Goal: Information Seeking & Learning: Check status

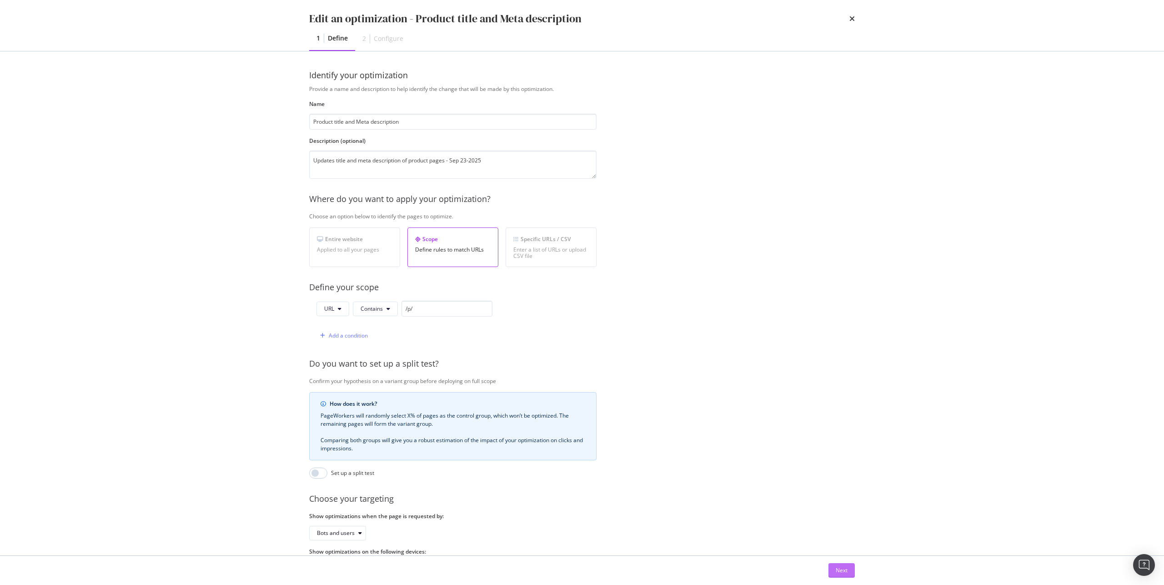
click at [845, 569] on div "Next" at bounding box center [842, 570] width 12 height 8
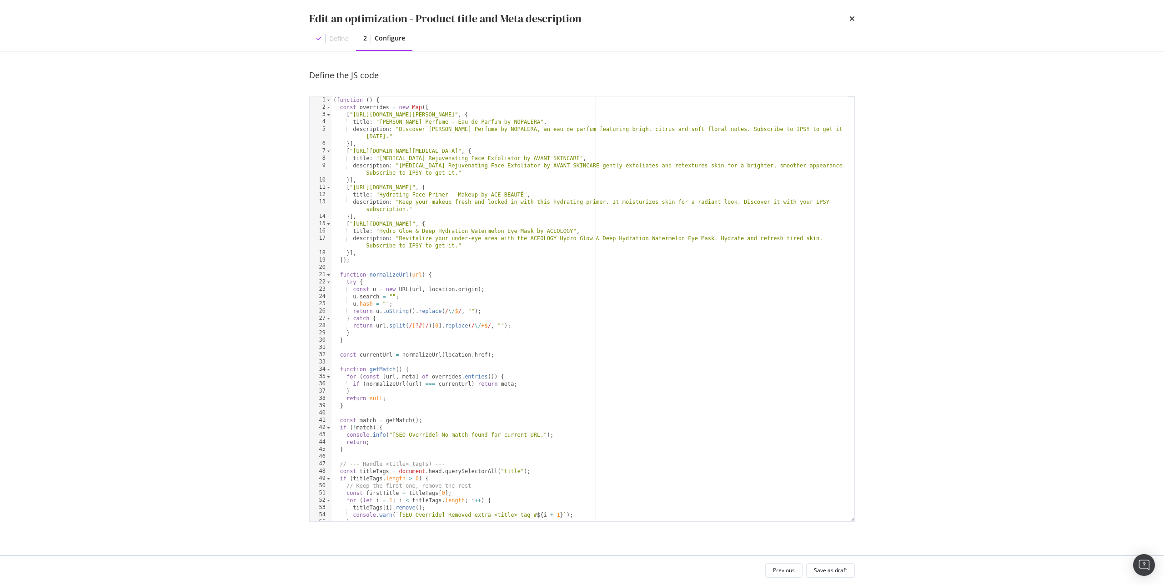
click at [589, 370] on div "( function ( ) { const overrides = new Map ([ [ "https://www.ipsy.com/p/nopaler…" at bounding box center [589, 315] width 516 height 439
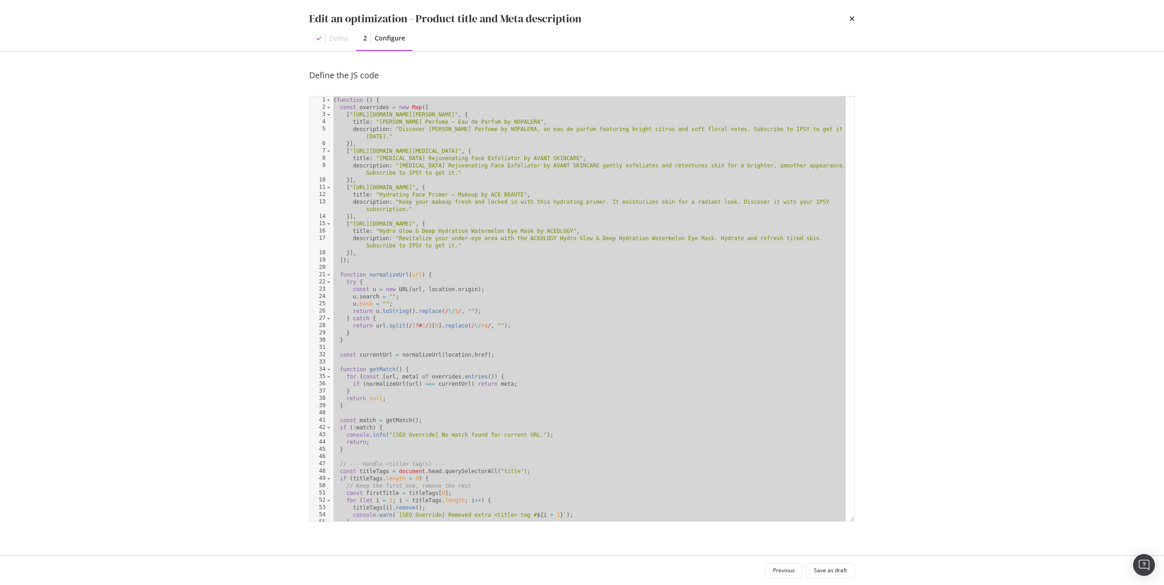
drag, startPoint x: 694, startPoint y: 191, endPoint x: 697, endPoint y: 211, distance: 20.2
click at [694, 191] on div "( function ( ) { const overrides = new Map ([ [ "https://www.ipsy.com/p/nopaler…" at bounding box center [589, 315] width 516 height 439
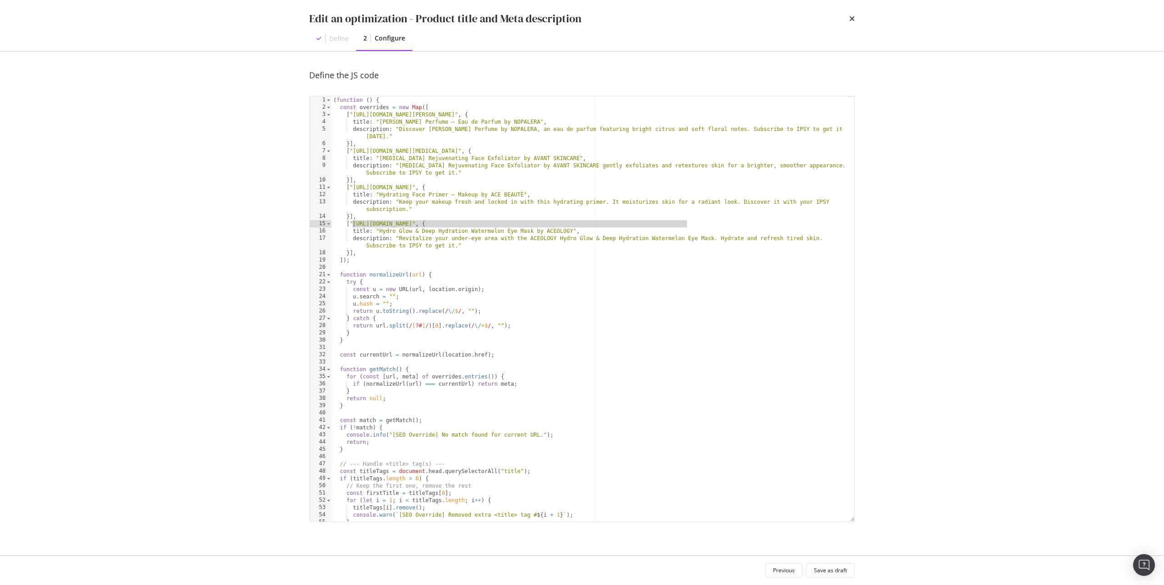
drag, startPoint x: 686, startPoint y: 225, endPoint x: 352, endPoint y: 225, distance: 334.1
click at [352, 225] on div "( function ( ) { const overrides = new Map ([ [ "https://www.ipsy.com/p/nopaler…" at bounding box center [589, 315] width 516 height 439
click at [545, 287] on div "( function ( ) { const overrides = new Map ([ [ "https://www.ipsy.com/p/nopaler…" at bounding box center [589, 315] width 516 height 439
drag, startPoint x: 588, startPoint y: 112, endPoint x: 353, endPoint y: 113, distance: 235.0
click at [353, 113] on div "( function ( ) { const overrides = new Map ([ [ "https://www.ipsy.com/p/nopaler…" at bounding box center [589, 315] width 516 height 439
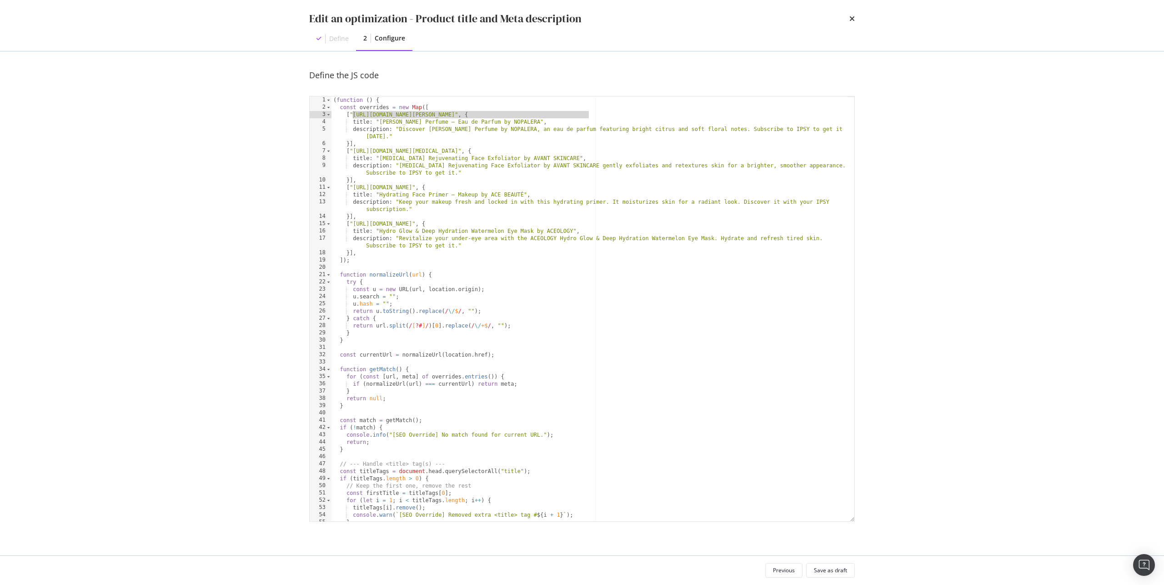
click at [635, 172] on div "( function ( ) { const overrides = new Map ([ [ "https://www.ipsy.com/p/nopaler…" at bounding box center [589, 315] width 516 height 439
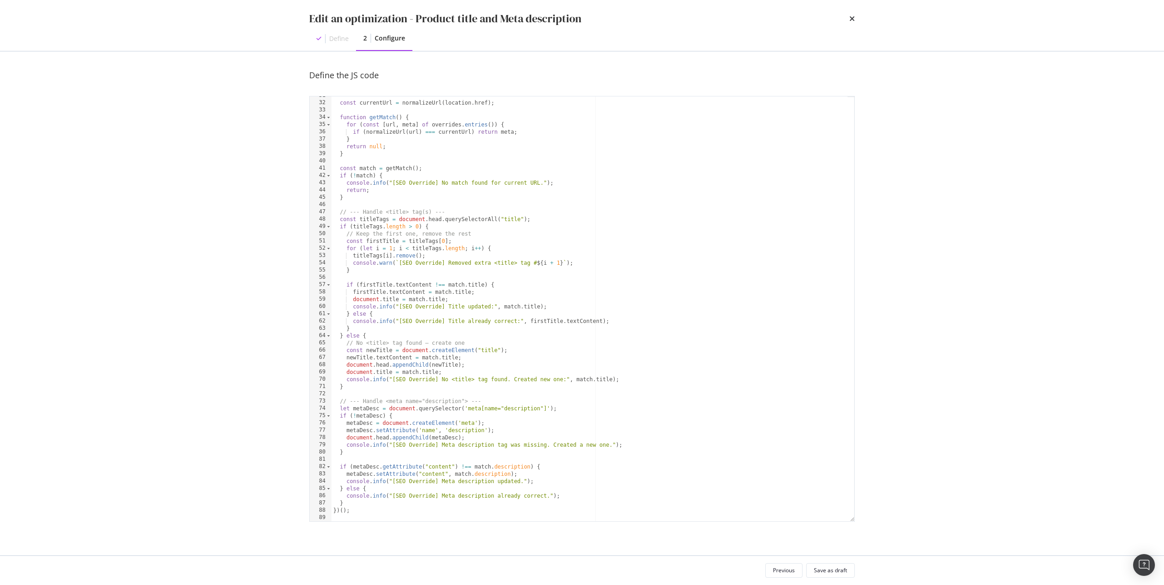
click at [635, 246] on div "const currentUrl = normalizeUrl ( location . href ) ; function getMatch ( ) { f…" at bounding box center [589, 311] width 516 height 439
type textarea "})();"
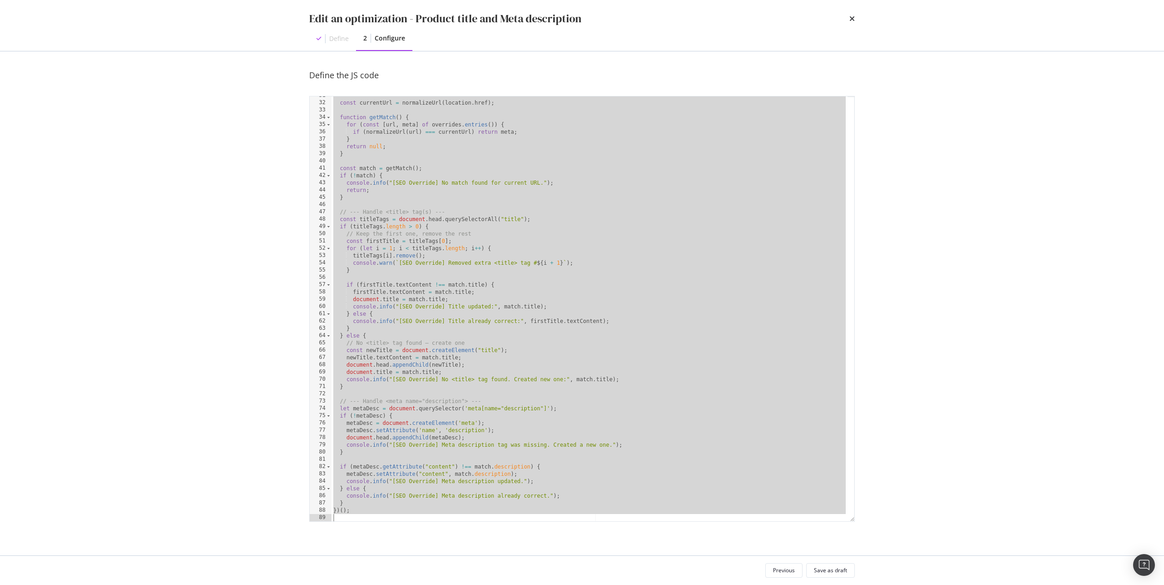
paste textarea "Cursor at row 89"
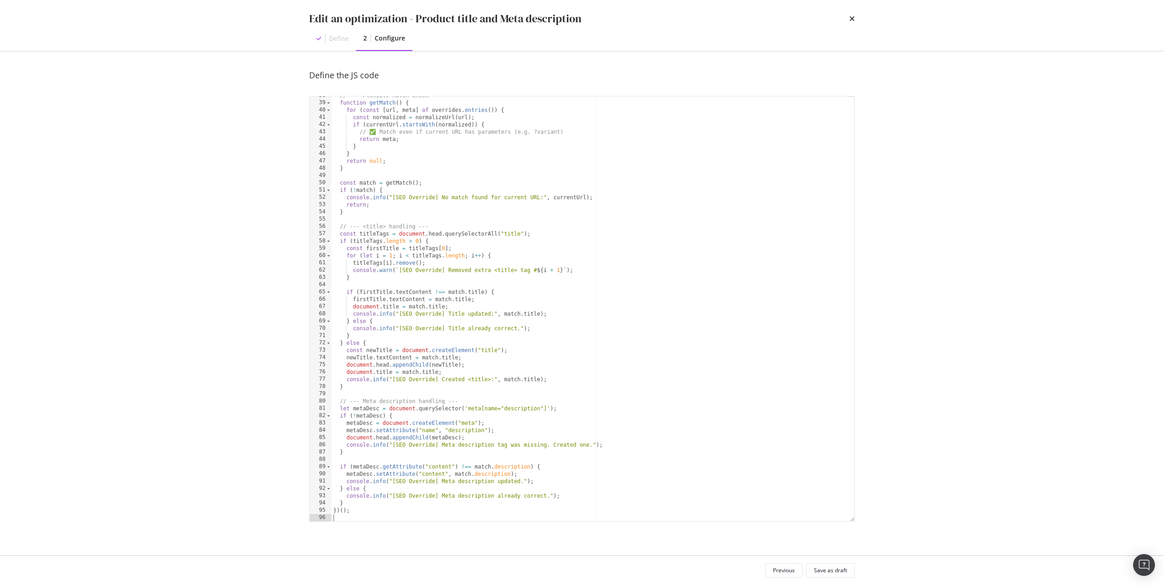
scroll to position [303, 0]
click at [834, 570] on div "Save as draft" at bounding box center [830, 570] width 33 height 8
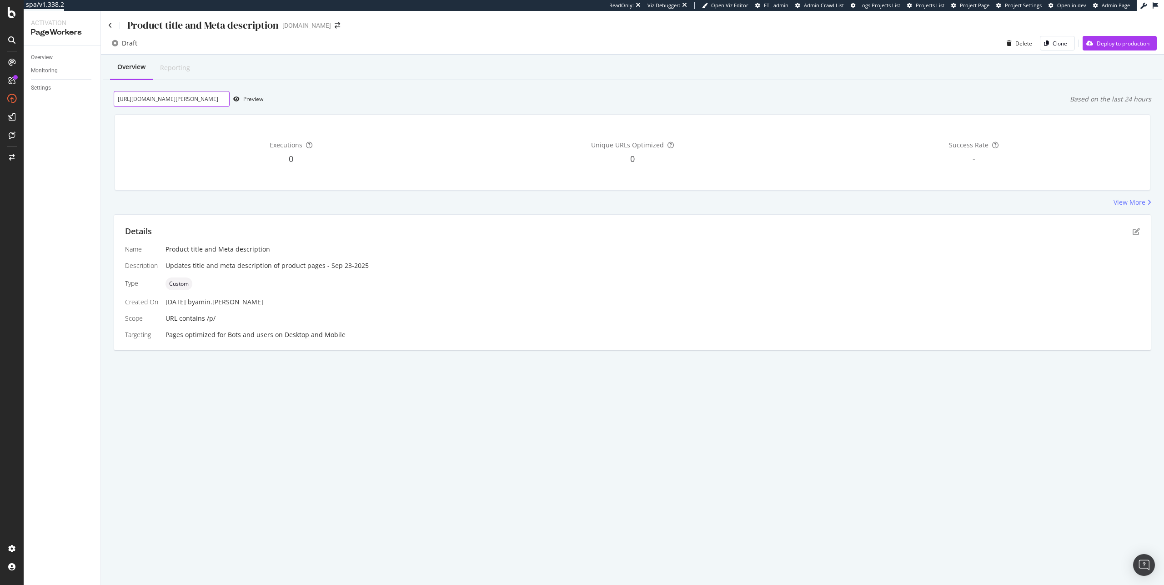
click at [179, 104] on input "https://www.ipsy.com/p/nopalera-flor-de-madera-perfume_pr-NOPAFRA5000002" at bounding box center [172, 99] width 116 height 16
paste input "?"
type input "https://www.ipsy.com/p/nopalera-flor-de-madera-perfume_pr-NOPAFRA5000002?"
click at [253, 97] on div "Preview" at bounding box center [253, 99] width 20 height 8
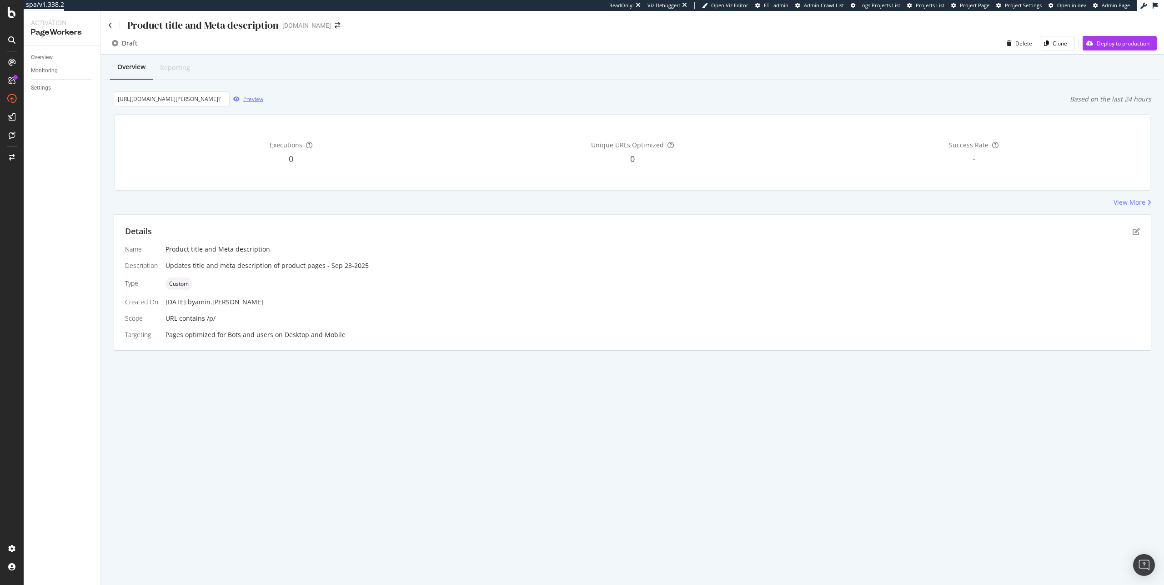
scroll to position [0, 0]
click at [1137, 230] on icon "pen-to-square" at bounding box center [1135, 231] width 7 height 7
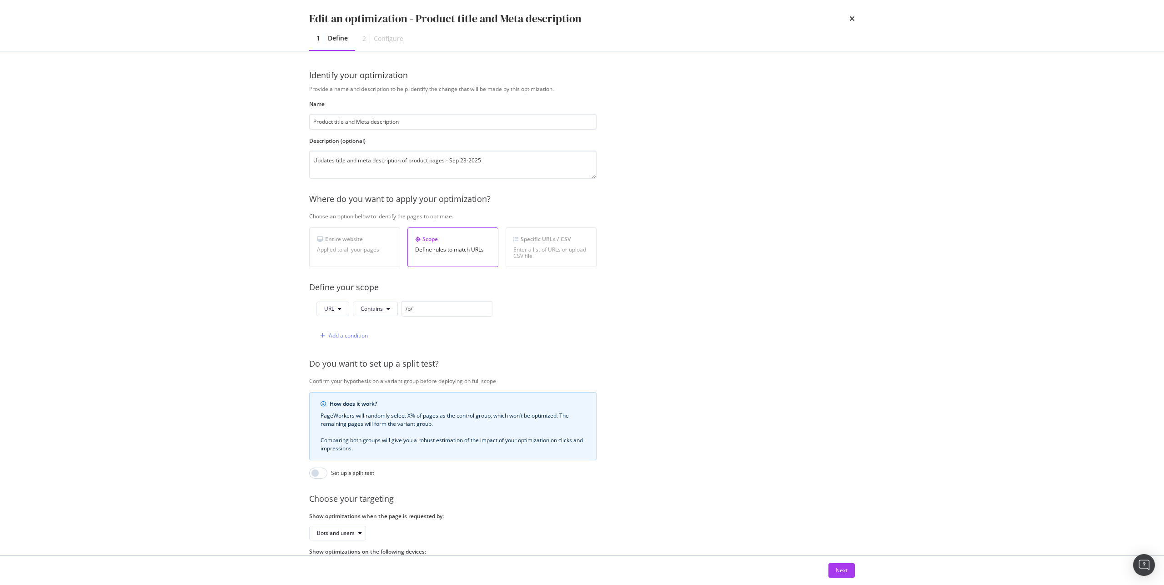
click at [847, 560] on div "Next" at bounding box center [582, 569] width 582 height 29
click at [844, 569] on div "Next" at bounding box center [842, 570] width 12 height 8
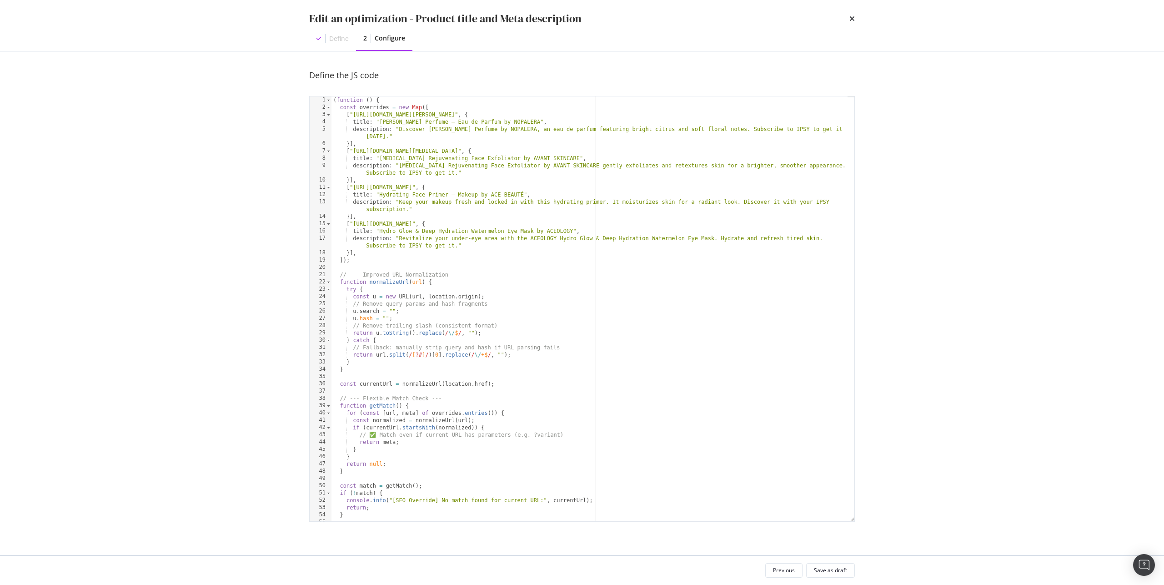
click at [554, 298] on div "( function ( ) { const overrides = new Map ([ [ "https://www.ipsy.com/p/nopaler…" at bounding box center [589, 315] width 516 height 439
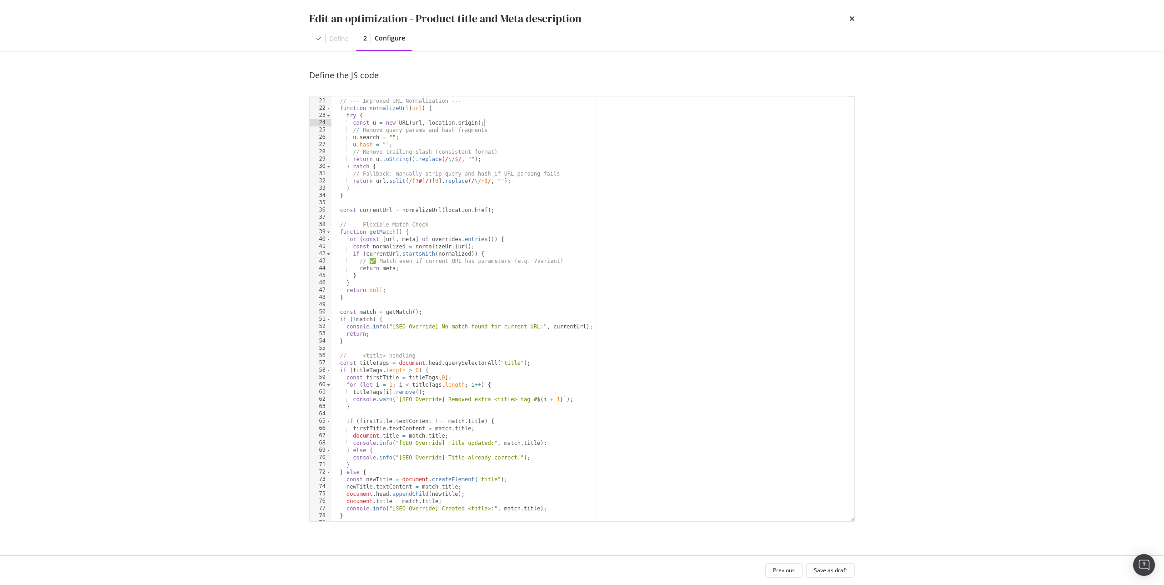
scroll to position [174, 0]
type textarea "})();"
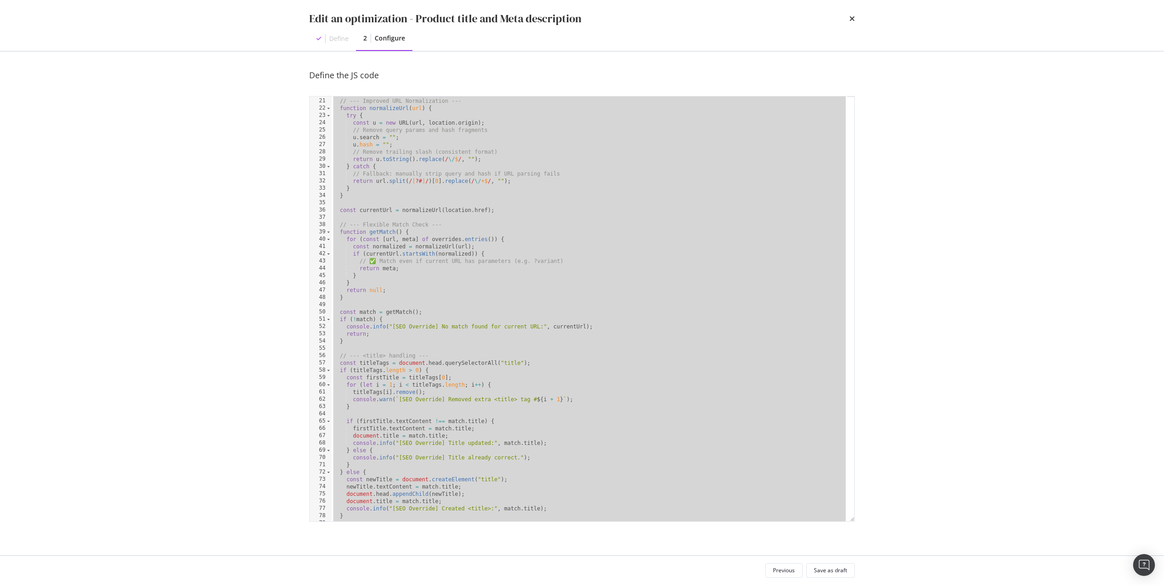
paste textarea "Cursor at row 96"
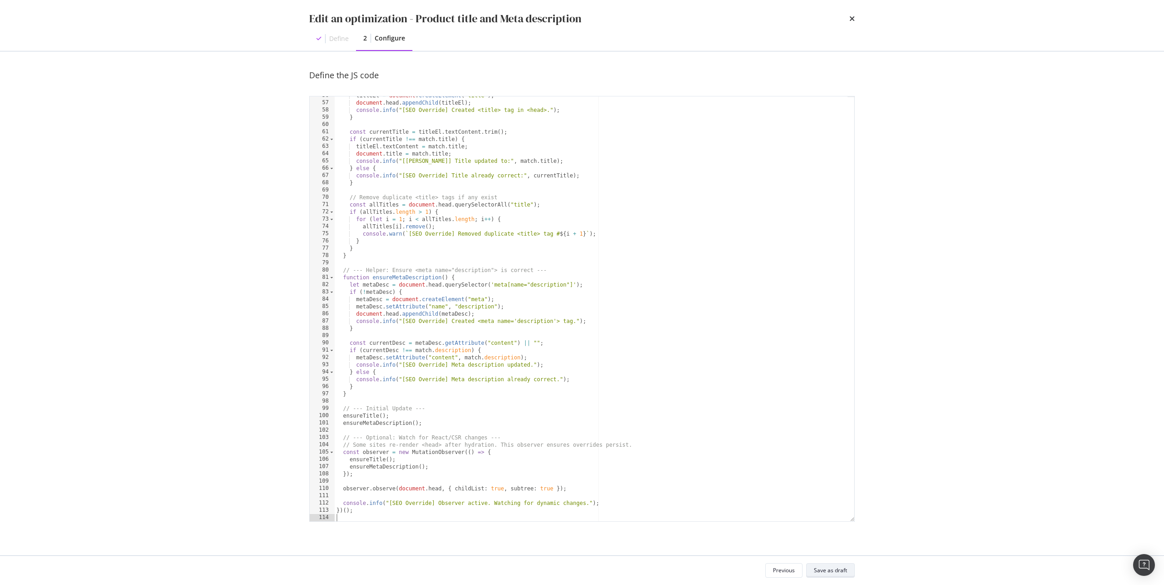
click at [830, 572] on div "Save as draft" at bounding box center [830, 570] width 33 height 8
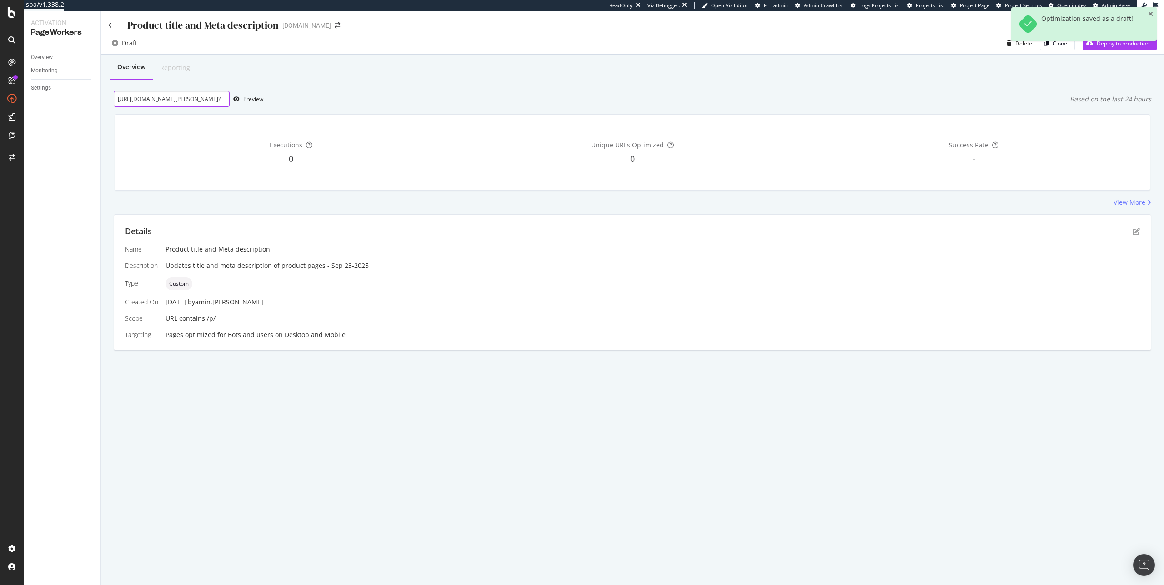
click at [208, 99] on input "https://www.ipsy.com/p/nopalera-flor-de-madera-perfume_pr-NOPAFRA5000002?" at bounding box center [172, 99] width 116 height 16
paste input "url"
click at [250, 101] on div "Preview" at bounding box center [253, 99] width 20 height 8
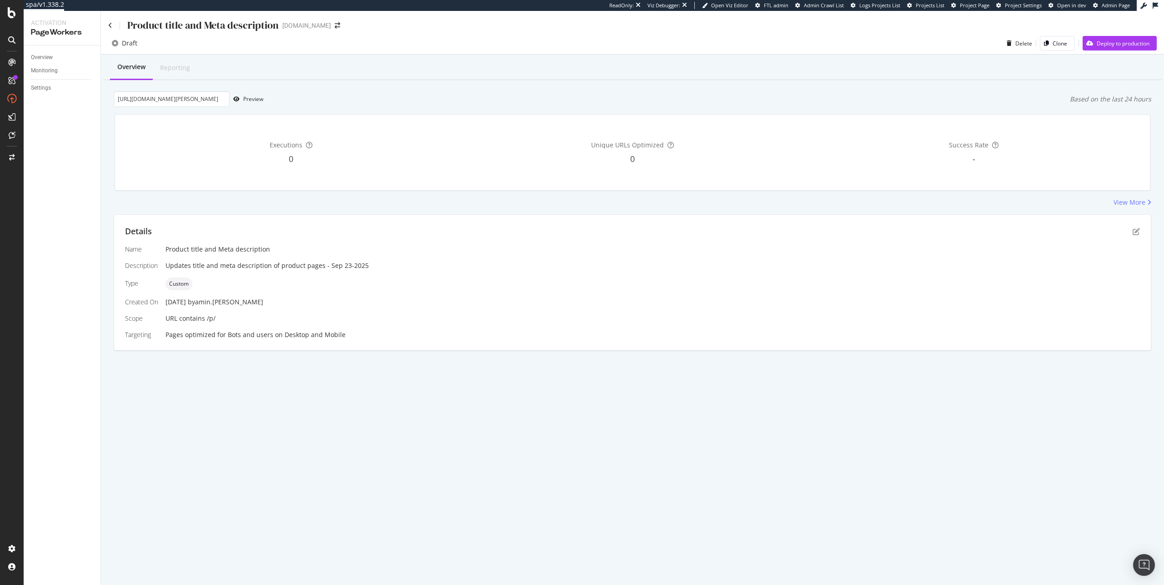
click at [111, 104] on div "Overview Reporting https://www.ipsy.com/p/nopalera-flor-de-madera-perfume_pr-NO…" at bounding box center [632, 219] width 1063 height 328
click at [130, 103] on input "https://www.ipsy.com/p/nopalera-flor-de-madera-perfume_pr-NOPAFRA5000002" at bounding box center [172, 99] width 116 height 16
click at [163, 100] on input "https://www.ipsy.com/p/nopalera-flor-de-madera-perfume_pr-NOPAFRA5000002" at bounding box center [172, 99] width 116 height 16
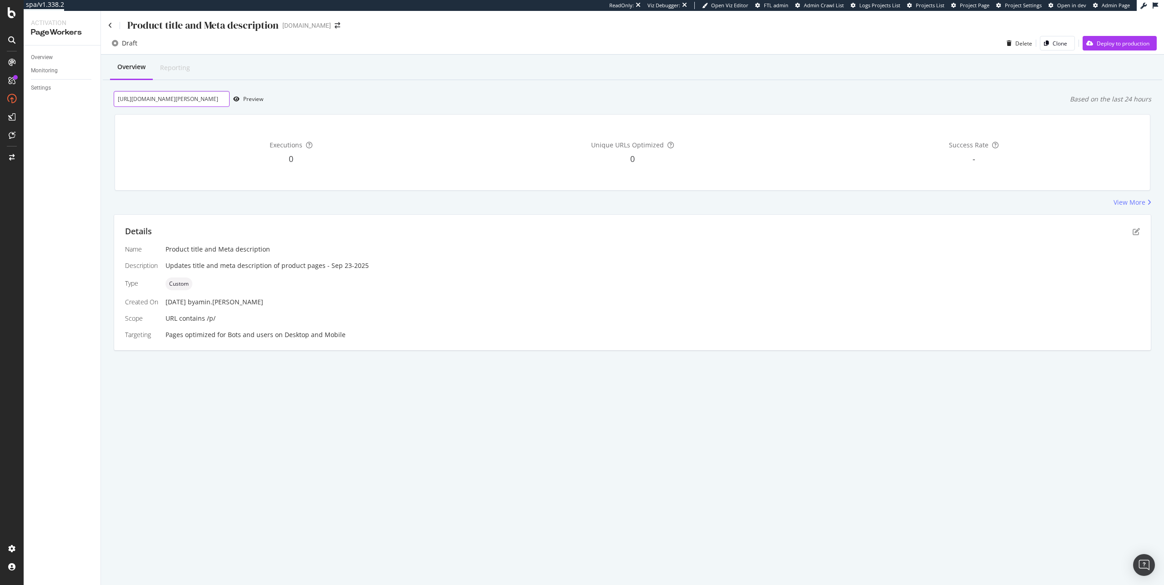
paste input "?variant"
type input "https://www.ipsy.com/p/nopalera-flor-de-madera-perfume_pr-NOPAFRA5000002?variant"
click at [252, 102] on div "Preview" at bounding box center [253, 99] width 20 height 8
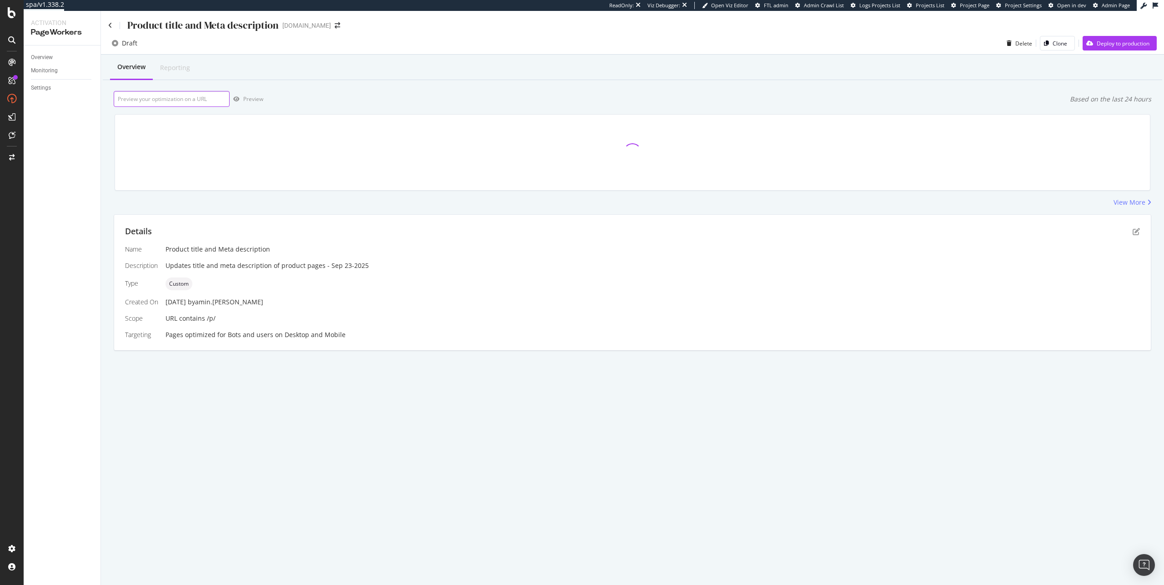
click at [184, 97] on input "url" at bounding box center [172, 99] width 116 height 16
paste input "[URL][DOMAIN_NAME][PERSON_NAME]"
type input "[URL][DOMAIN_NAME][PERSON_NAME]"
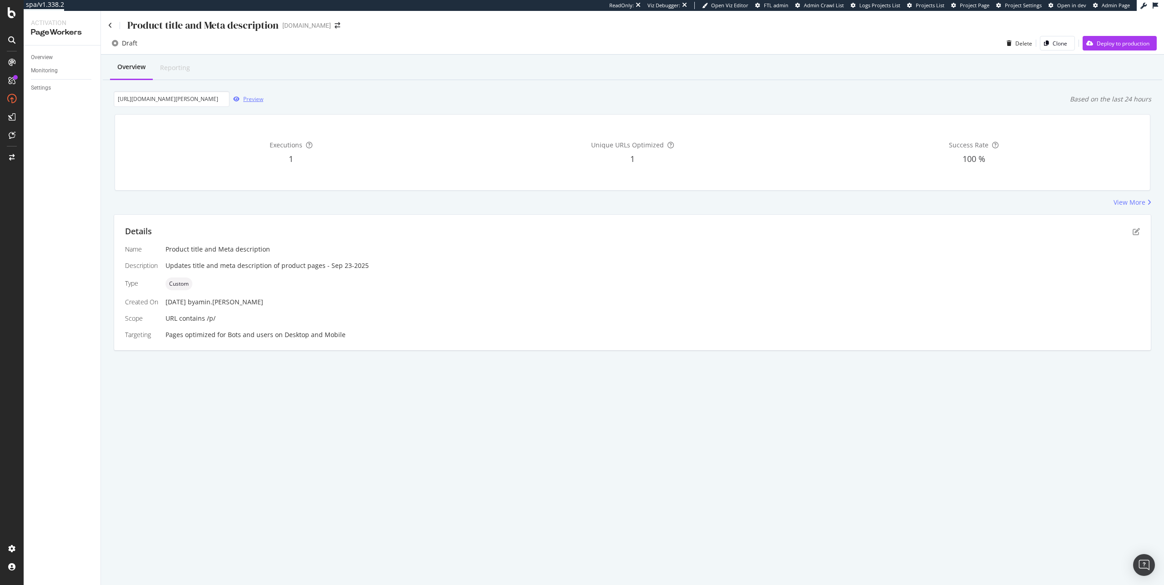
click at [248, 100] on div "Preview" at bounding box center [253, 99] width 20 height 8
click at [1141, 229] on div "Details Name Product title and Meta description Description Updates title and m…" at bounding box center [632, 282] width 1036 height 135
click at [1138, 231] on icon "pen-to-square" at bounding box center [1135, 231] width 7 height 7
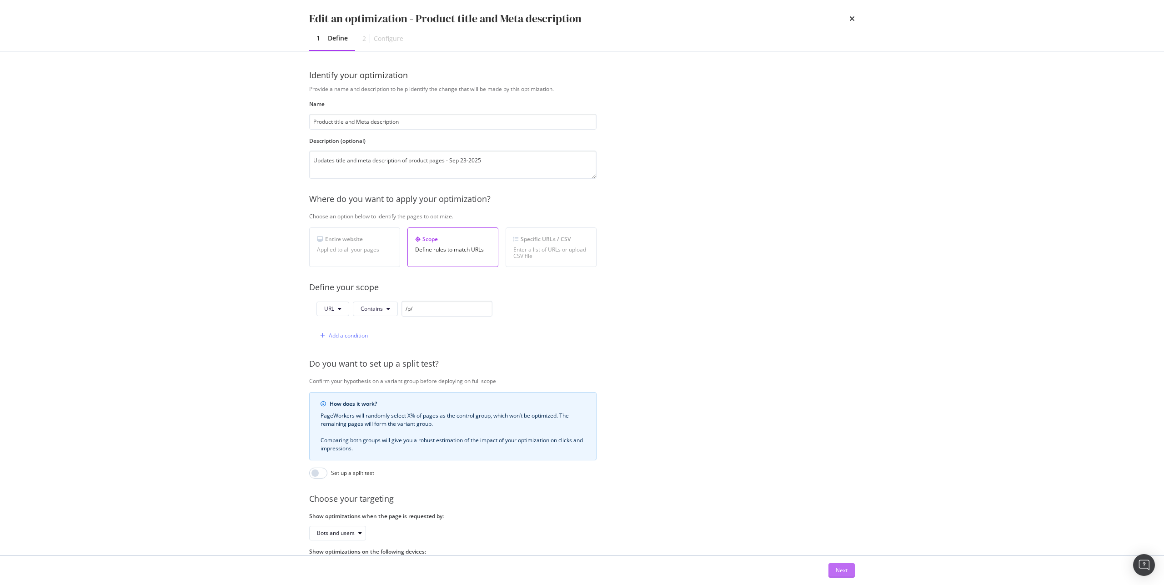
click at [846, 567] on div "Next" at bounding box center [842, 570] width 12 height 8
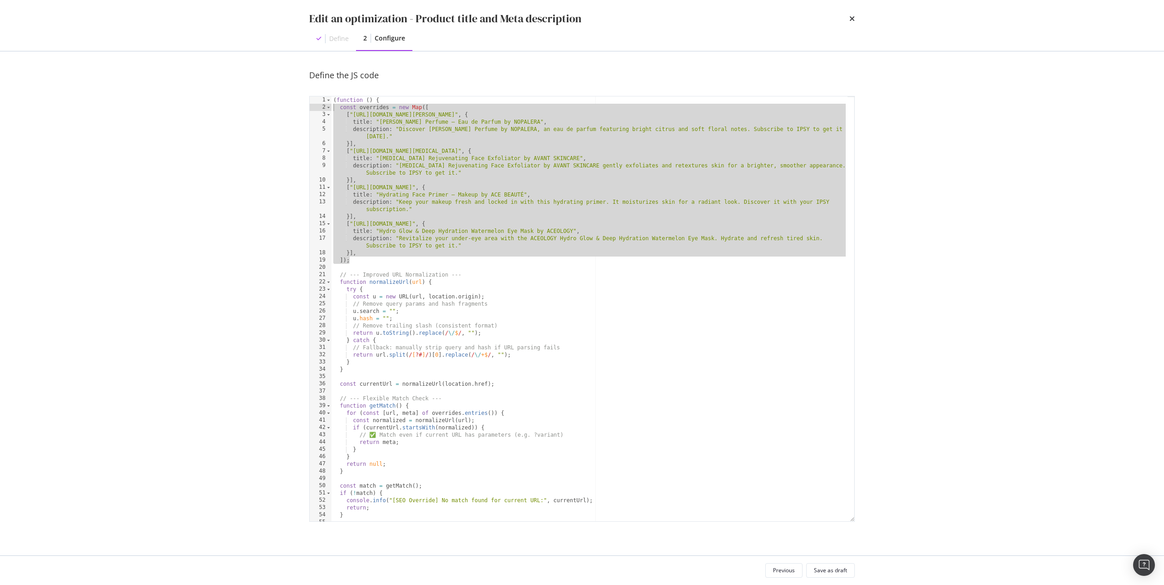
drag, startPoint x: 355, startPoint y: 260, endPoint x: 313, endPoint y: 107, distance: 158.7
click at [313, 107] on div "]); 1 2 3 4 5 6 7 8 9 10 11 12 13 14 15 16 17 18 19 20 21 22 23 24 25 26 27 28 …" at bounding box center [581, 308] width 545 height 425
paste textarea "]);"
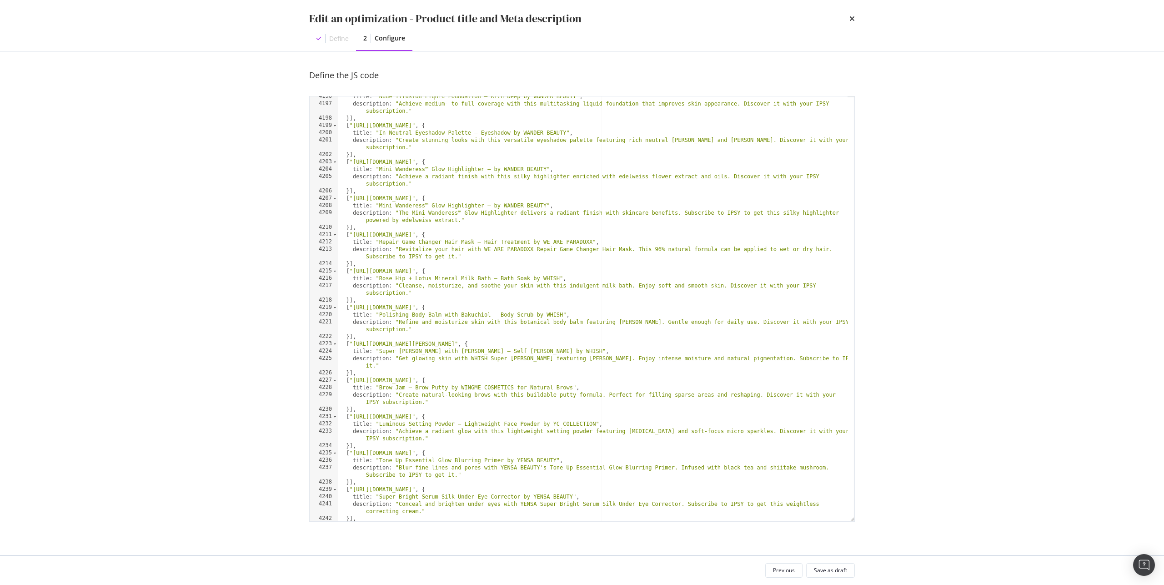
scroll to position [14471, 0]
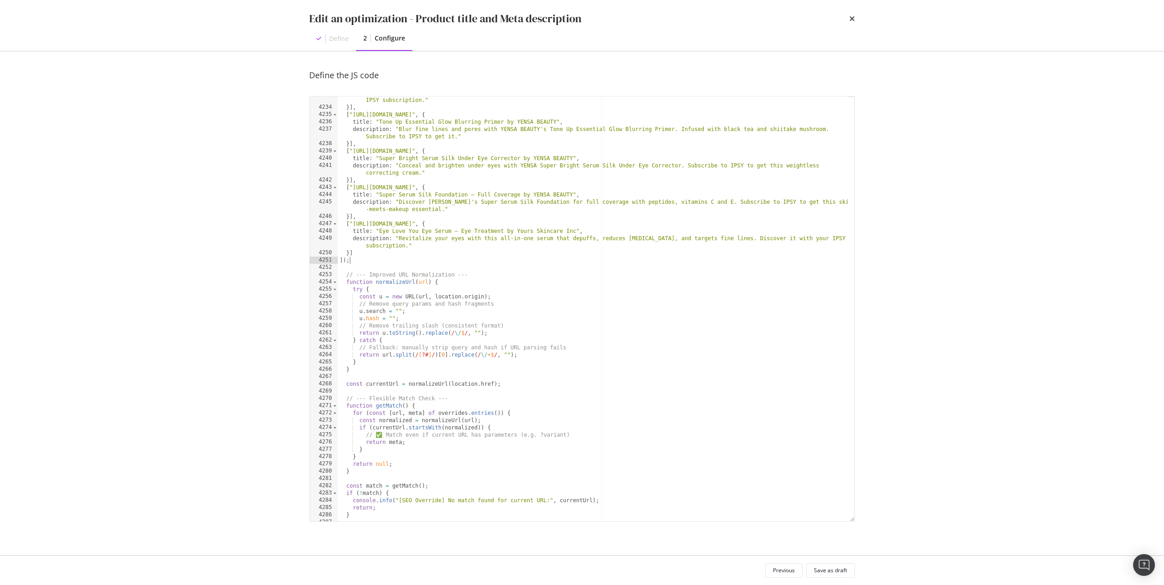
click at [700, 433] on div "description : "Achieve a radiant glow with this lightweight setting powder feat…" at bounding box center [593, 312] width 510 height 446
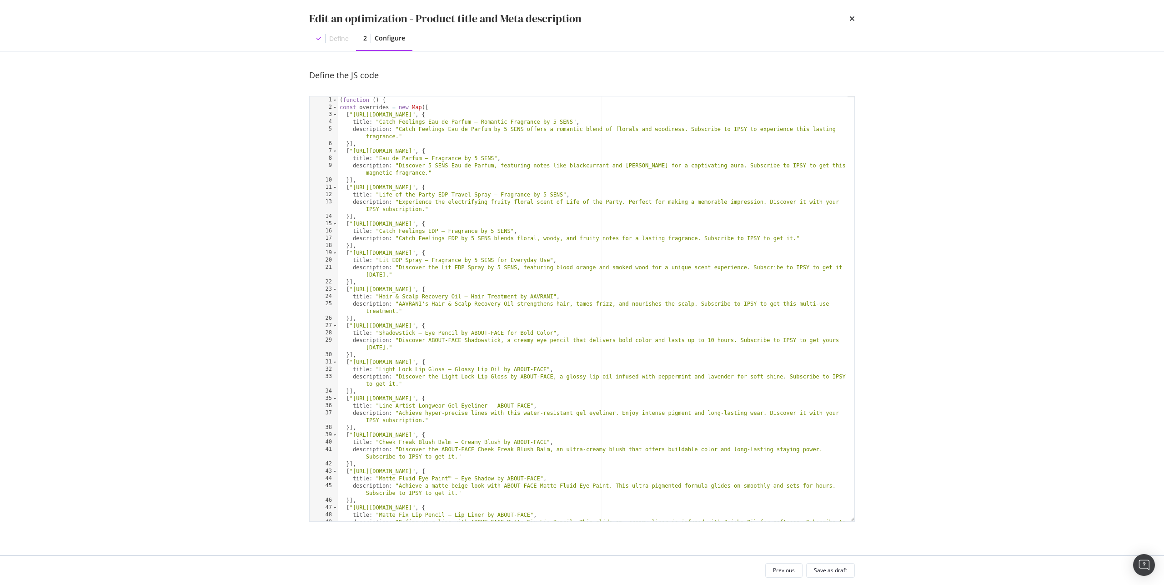
scroll to position [0, 0]
click at [663, 161] on div "( function ( ) { const overrides = new Map ([ [ "https://www.ipsy.com/p/5-sens-…" at bounding box center [593, 319] width 510 height 446
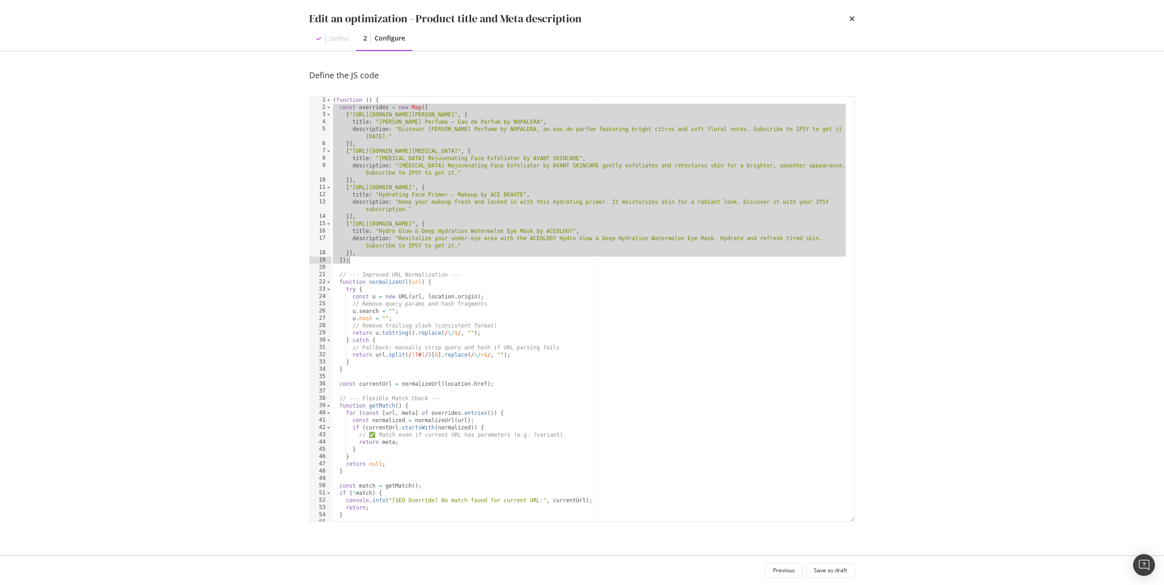
click at [381, 165] on div "( function ( ) { const overrides = new Map ([ [ "https://www.ipsy.com/p/nopaler…" at bounding box center [589, 315] width 516 height 439
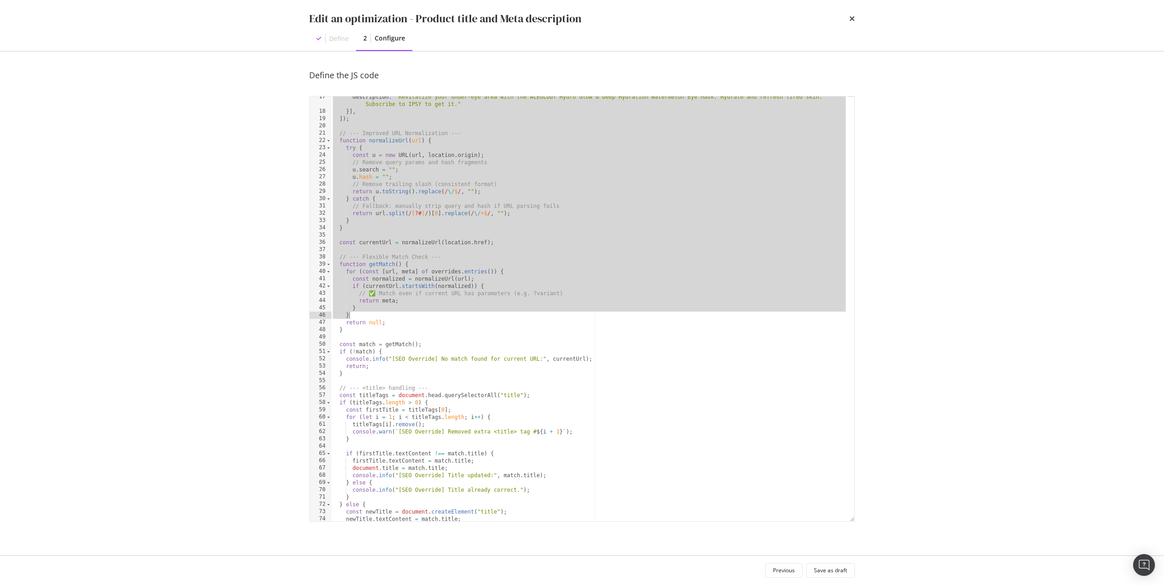
scroll to position [82, 0]
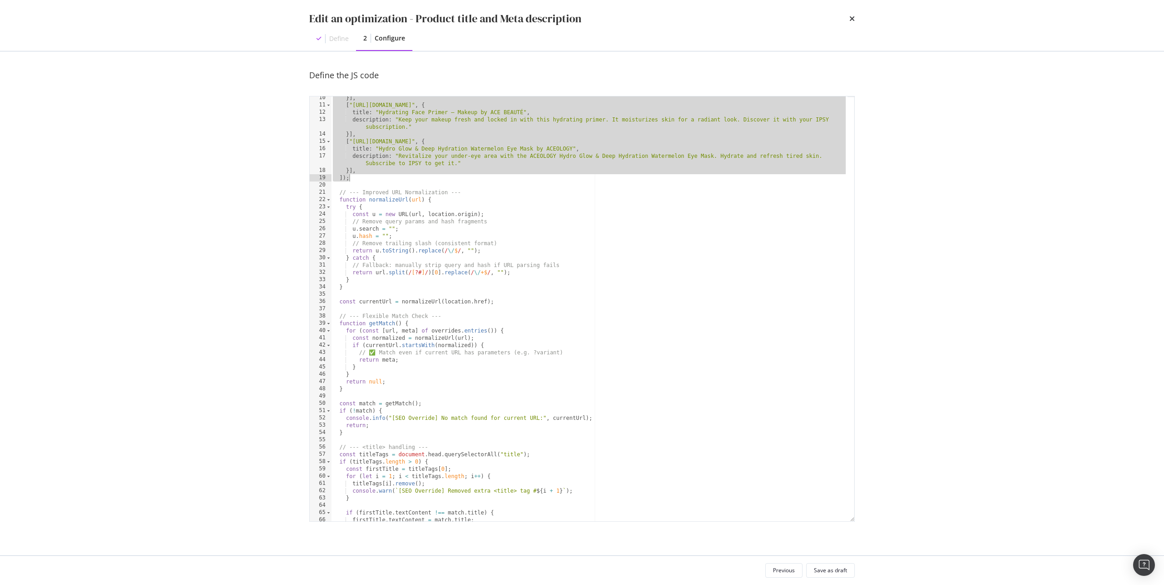
drag, startPoint x: 340, startPoint y: 109, endPoint x: 383, endPoint y: 178, distance: 80.6
click at [383, 178] on div "}] , [ "https://www.ipsy.com/p/ace-beaut-hydrating-face-primer_pr-THRBCMP106703…" at bounding box center [589, 313] width 516 height 439
paste textarea "Cursor at row 19"
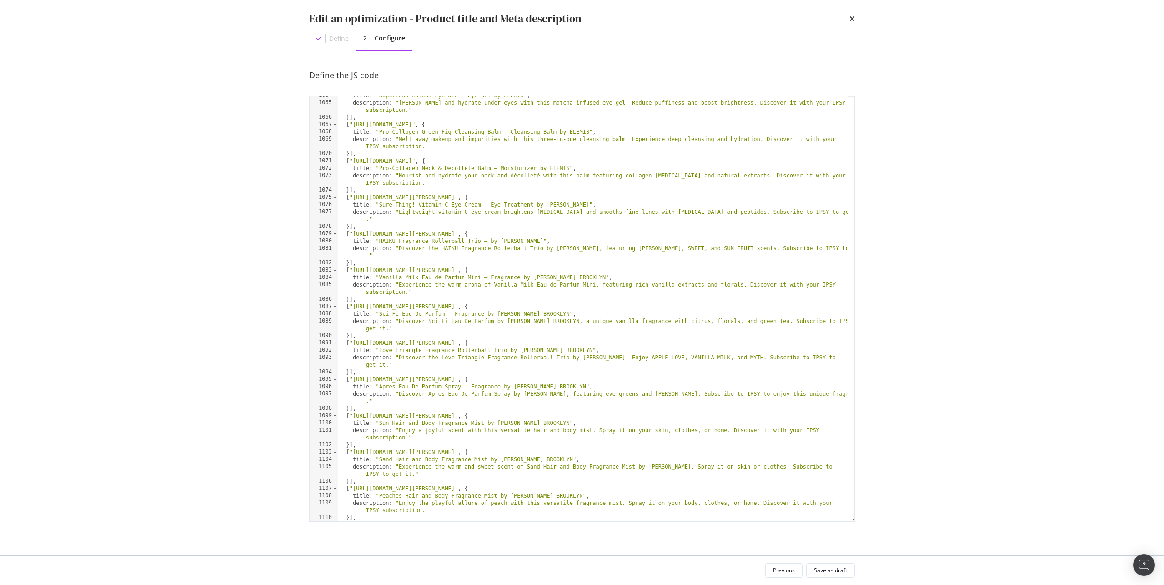
scroll to position [0, 0]
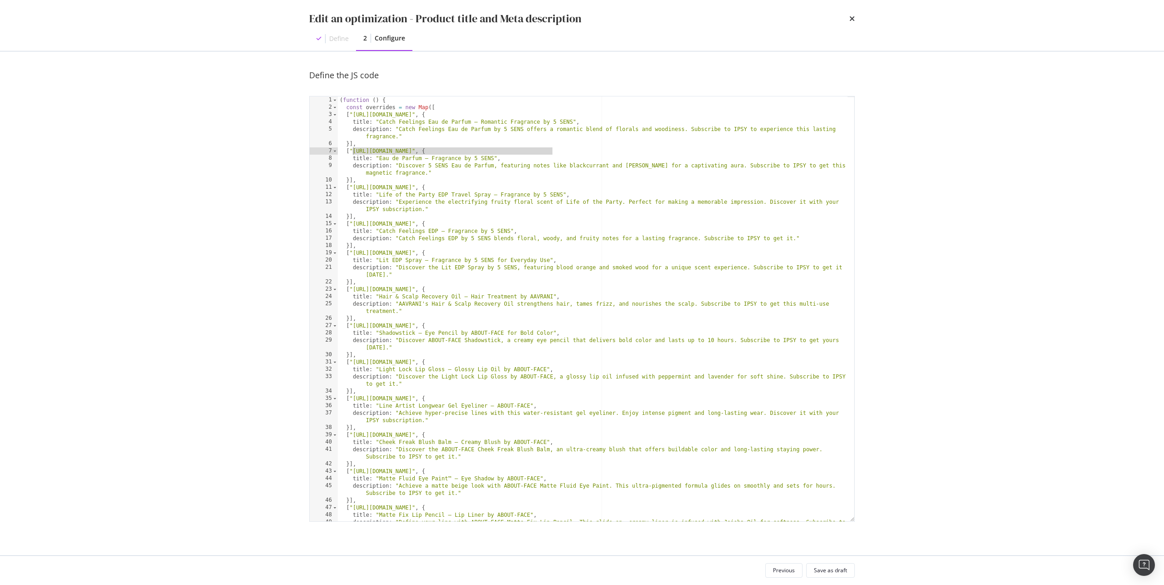
drag, startPoint x: 551, startPoint y: 153, endPoint x: 353, endPoint y: 149, distance: 198.2
click at [353, 149] on div "( function ( ) { const overrides = new Map ([ [ "https://www.ipsy.com/p/5-sens-…" at bounding box center [593, 319] width 510 height 446
type textarea "["https://www.ipsy.com/p/5-sens-eau-de-parfum_pr-FVSSFRA1058950", {"
click at [839, 565] on div "Save as draft" at bounding box center [830, 570] width 33 height 13
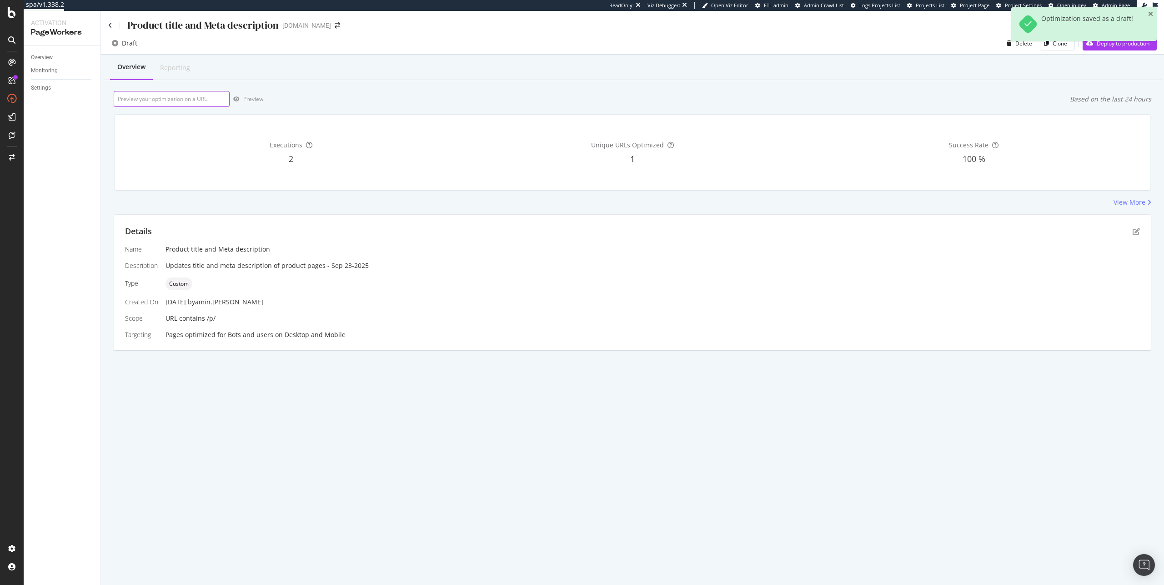
click at [161, 102] on input "url" at bounding box center [172, 99] width 116 height 16
paste input "https://www.ipsy.com/p/5-sens-eau-de-parfum_pr-FVSSFRA1058950"
type input "https://www.ipsy.com/p/5-sens-eau-de-parfum_pr-FVSSFRA1058950"
click at [237, 99] on icon "button" at bounding box center [236, 98] width 6 height 5
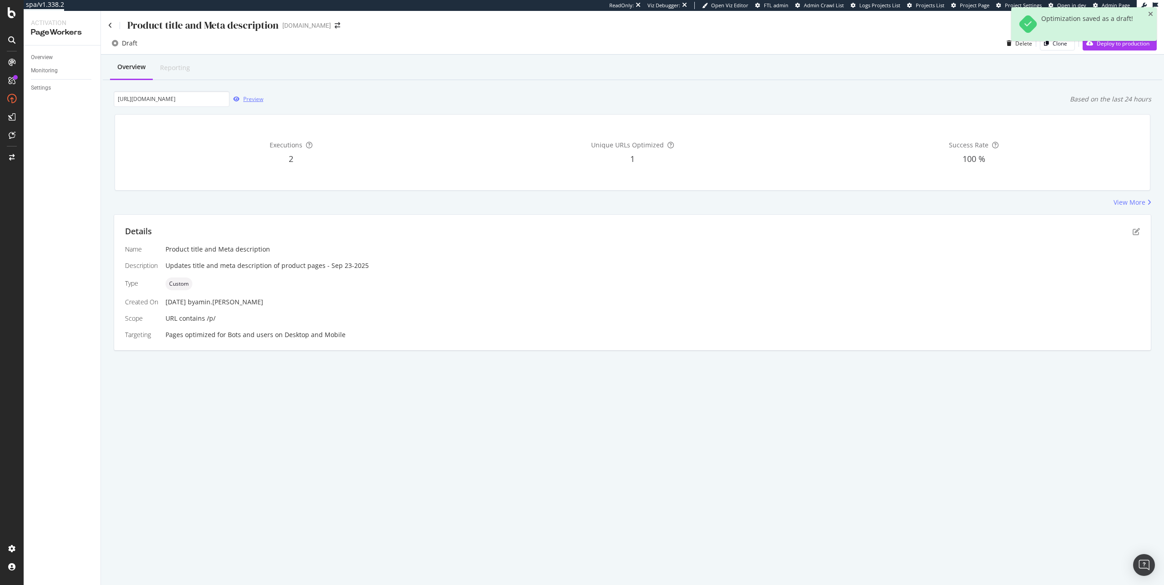
scroll to position [0, 0]
click at [1136, 230] on icon "pen-to-square" at bounding box center [1135, 231] width 7 height 7
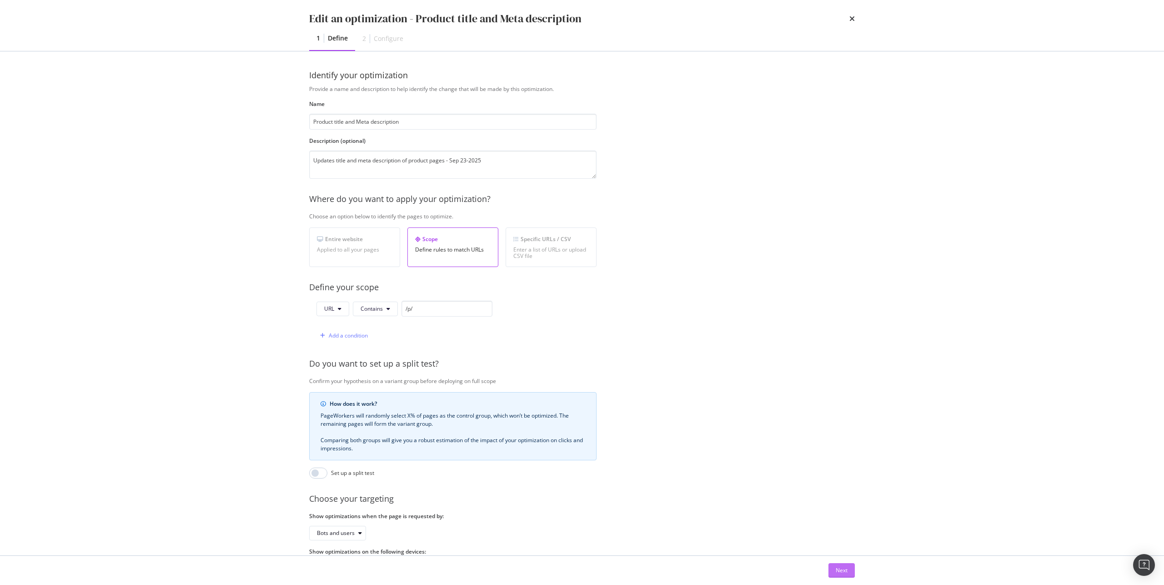
click at [843, 566] on div "Next" at bounding box center [842, 570] width 12 height 8
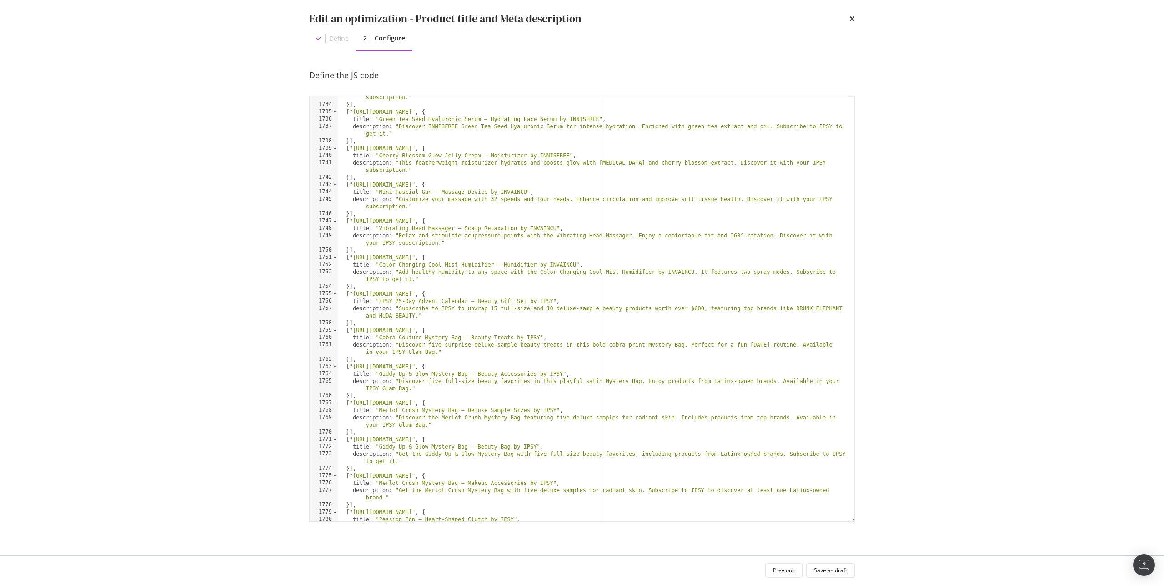
scroll to position [14471, 0]
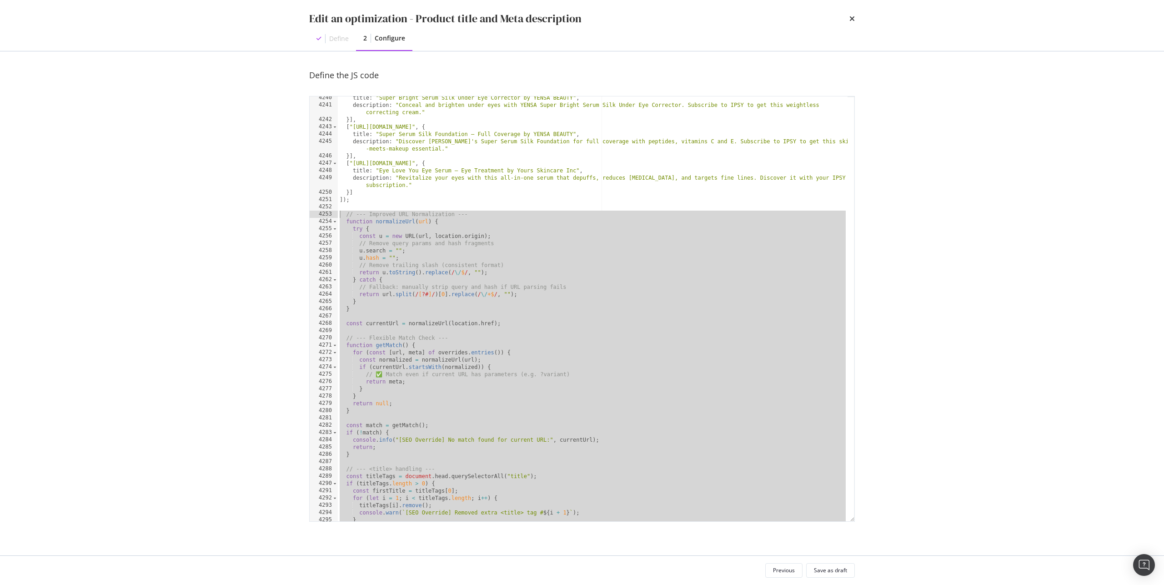
drag, startPoint x: 387, startPoint y: 511, endPoint x: 335, endPoint y: 213, distance: 303.1
click at [335, 213] on div "})(); 4240 4241 4242 4243 4244 4245 4246 4247 4248 4249 4250 4251 4252 4253 425…" at bounding box center [581, 308] width 545 height 425
click at [344, 219] on div "title : "Super Bright Serum Silk Under Eye Corrector by YENSA BEAUTY" , descrip…" at bounding box center [593, 313] width 510 height 439
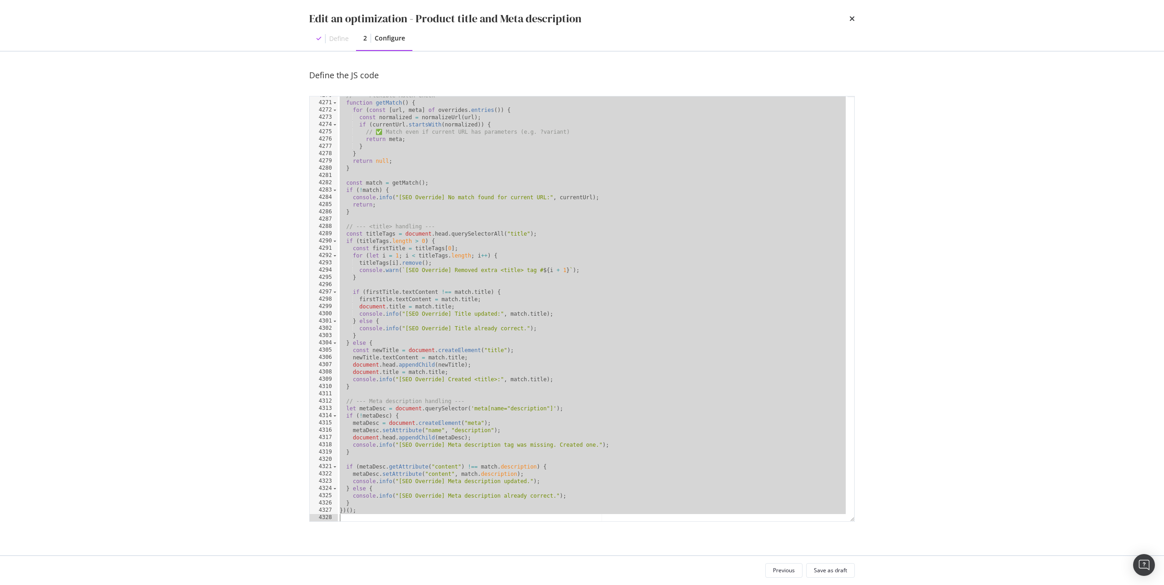
drag, startPoint x: 340, startPoint y: 214, endPoint x: 413, endPoint y: 529, distance: 323.3
click at [413, 529] on div "Define the JS code function normalizeUrl(url) { 4270 4271 4272 4273 4274 4275 4…" at bounding box center [581, 305] width 545 height 470
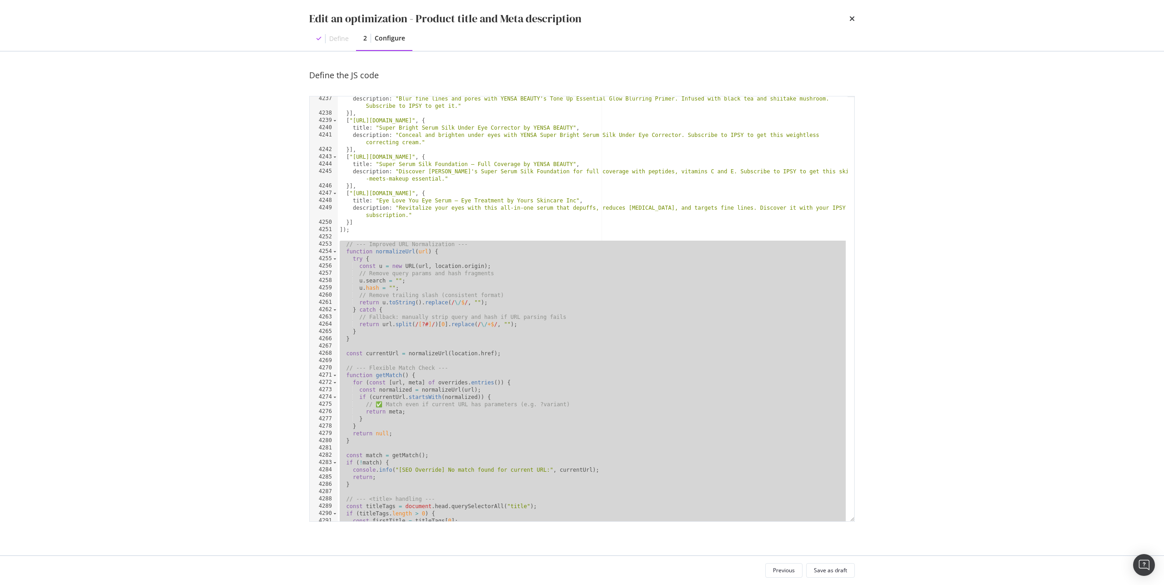
paste textarea "Cursor at row 4328"
type textarea "})();"
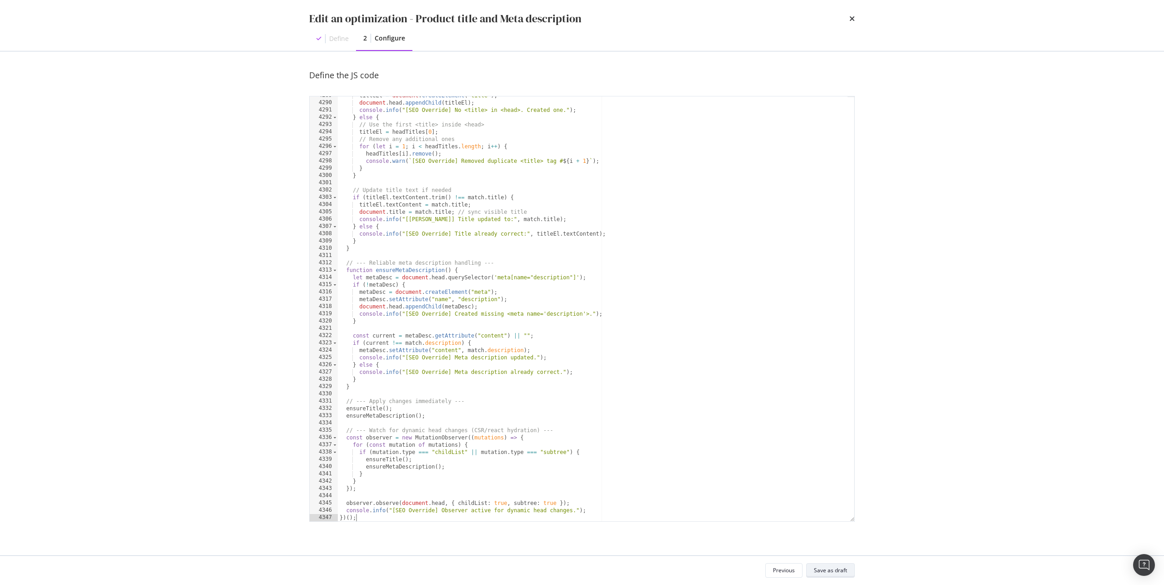
click at [828, 570] on div "Save as draft" at bounding box center [830, 570] width 33 height 8
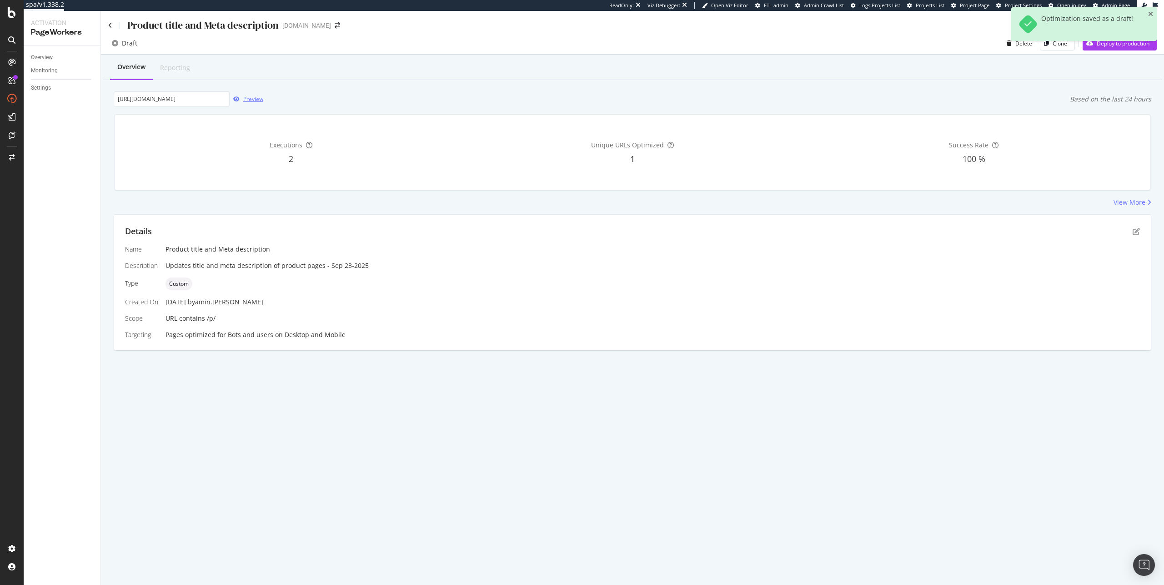
click at [238, 101] on icon "button" at bounding box center [236, 98] width 6 height 5
click at [154, 102] on input "https://www.ipsy.com/p/5-sens-eau-de-parfum_pr-FVSSFRA1058950" at bounding box center [172, 99] width 116 height 16
paste input "aceology-berry-glaze-overnight-lip-mask_pr-ACEOLCR500000"
type input "https://www.ipsy.com/p/aceology-berry-glaze-overnight-lip-mask_pr-ACEOLCR5000000"
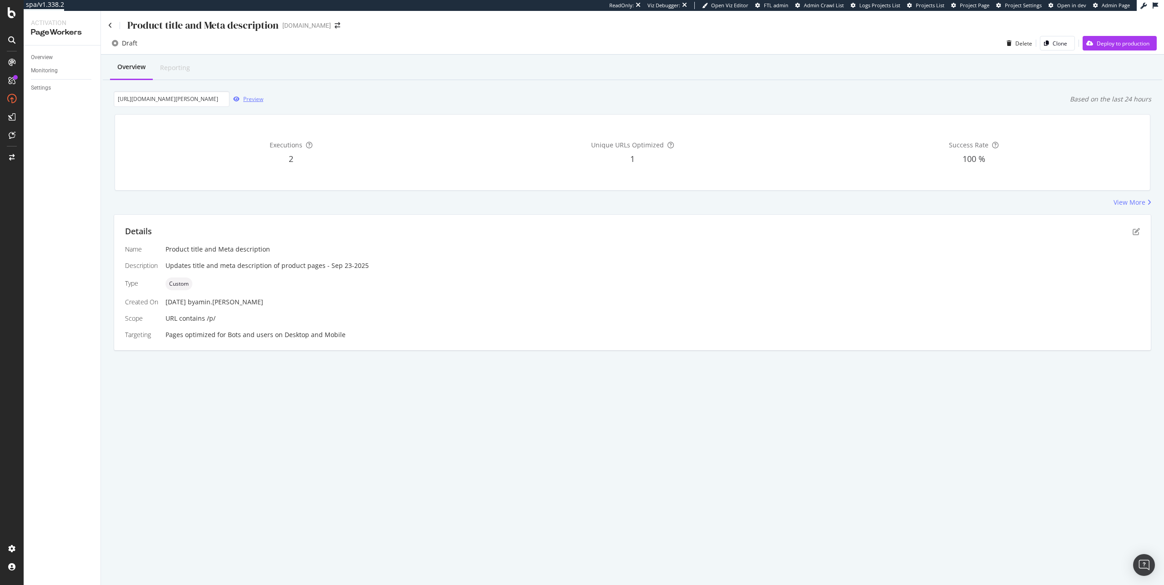
click at [251, 101] on div "Preview" at bounding box center [253, 99] width 20 height 8
click at [1136, 231] on icon "pen-to-square" at bounding box center [1135, 231] width 7 height 7
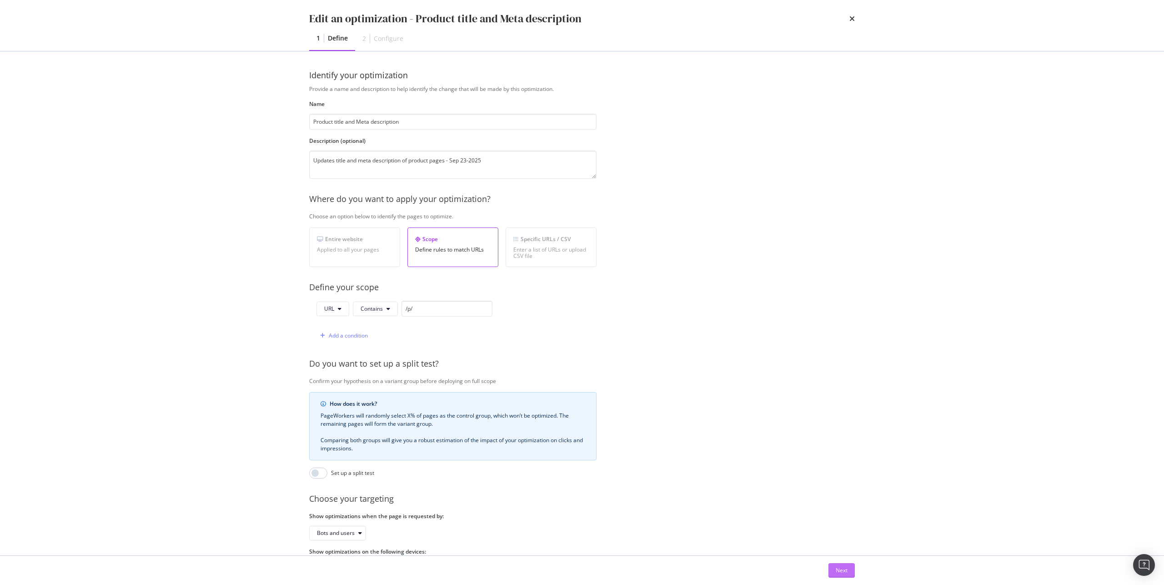
click at [852, 570] on button "Next" at bounding box center [841, 570] width 26 height 15
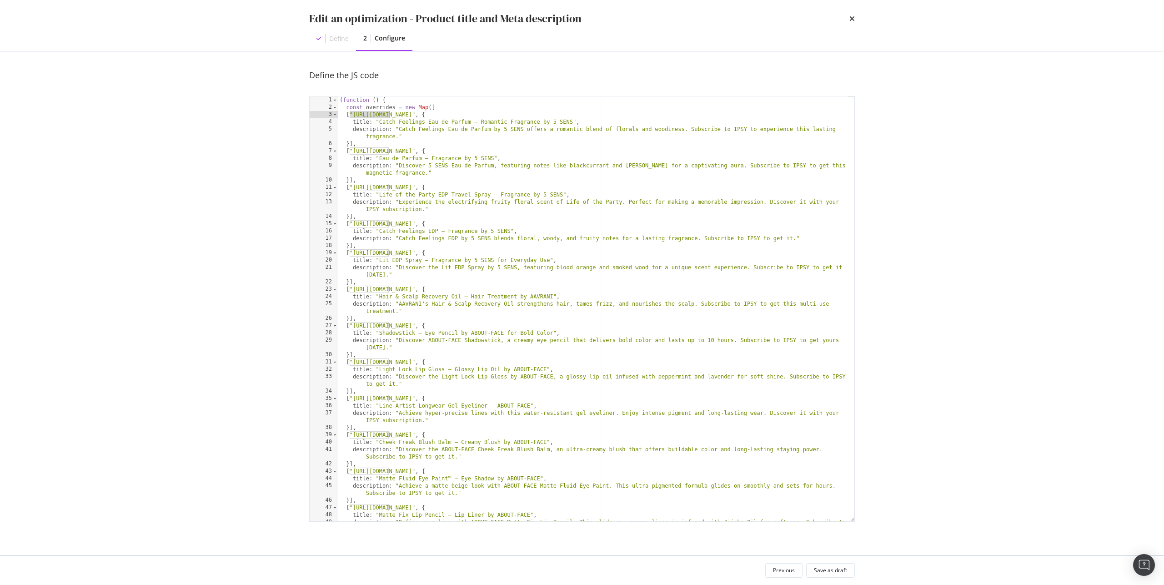
drag, startPoint x: 350, startPoint y: 115, endPoint x: 446, endPoint y: 112, distance: 96.4
click at [446, 112] on div "( function ( ) { const overrides = new Map ([ [ "https://www.ipsy.com/p/5-sens-…" at bounding box center [593, 319] width 510 height 446
click at [386, 123] on div "( function ( ) { const overrides = new Map ([ [ "https://www.ipsy.com/p/5-sens-…" at bounding box center [593, 319] width 510 height 446
click at [391, 135] on div "( function ( ) { const overrides = new Map ([ [ "https://www.ipsy.com/p/5-sens-…" at bounding box center [593, 319] width 510 height 446
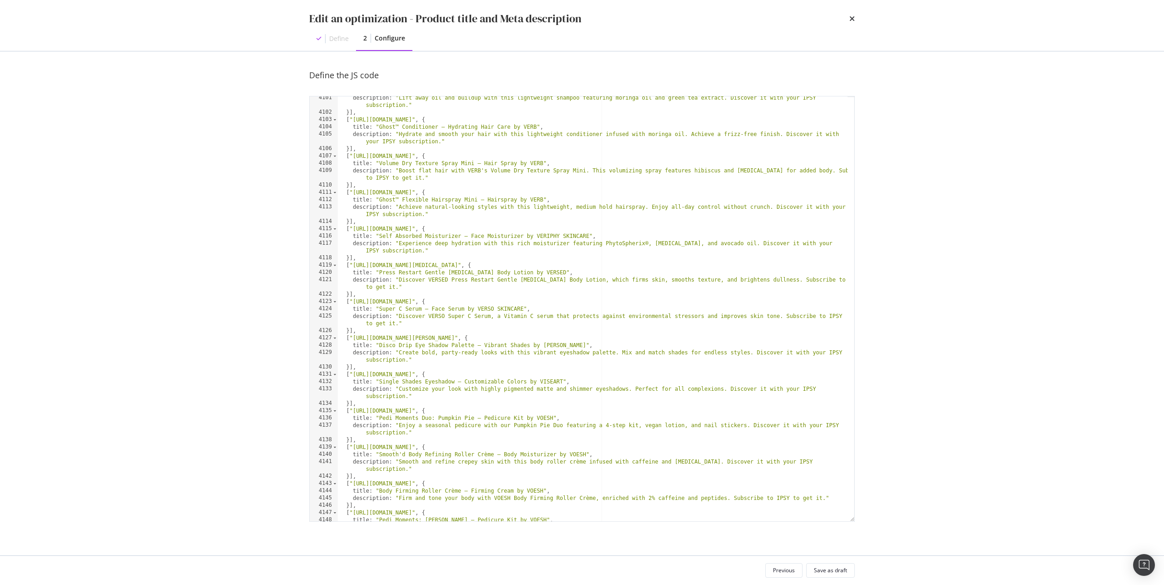
scroll to position [14471, 0]
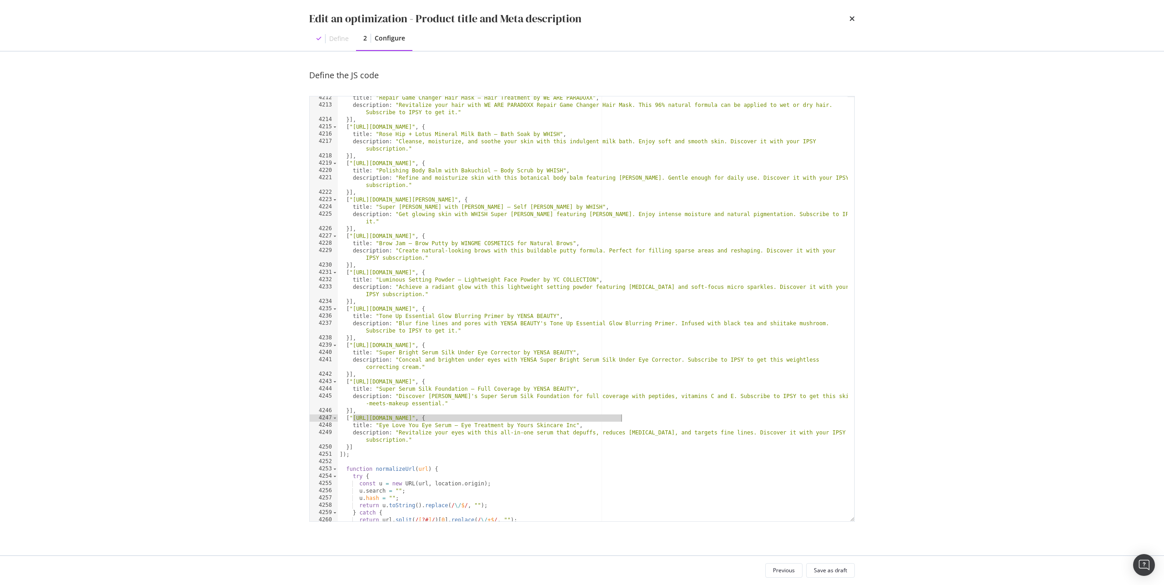
drag, startPoint x: 352, startPoint y: 418, endPoint x: 620, endPoint y: 415, distance: 268.2
click at [620, 415] on div "title : "Repair Game Changer Hair Mask – Hair Treatment by WE ARE PARADOXX" , d…" at bounding box center [593, 313] width 510 height 439
click at [378, 423] on div "title : "Repair Game Changer Hair Mask – Hair Treatment by WE ARE PARADOXX" , d…" at bounding box center [593, 313] width 510 height 439
click at [423, 443] on div "title : "Repair Game Changer Hair Mask – Hair Treatment by WE ARE PARADOXX" , d…" at bounding box center [593, 313] width 510 height 439
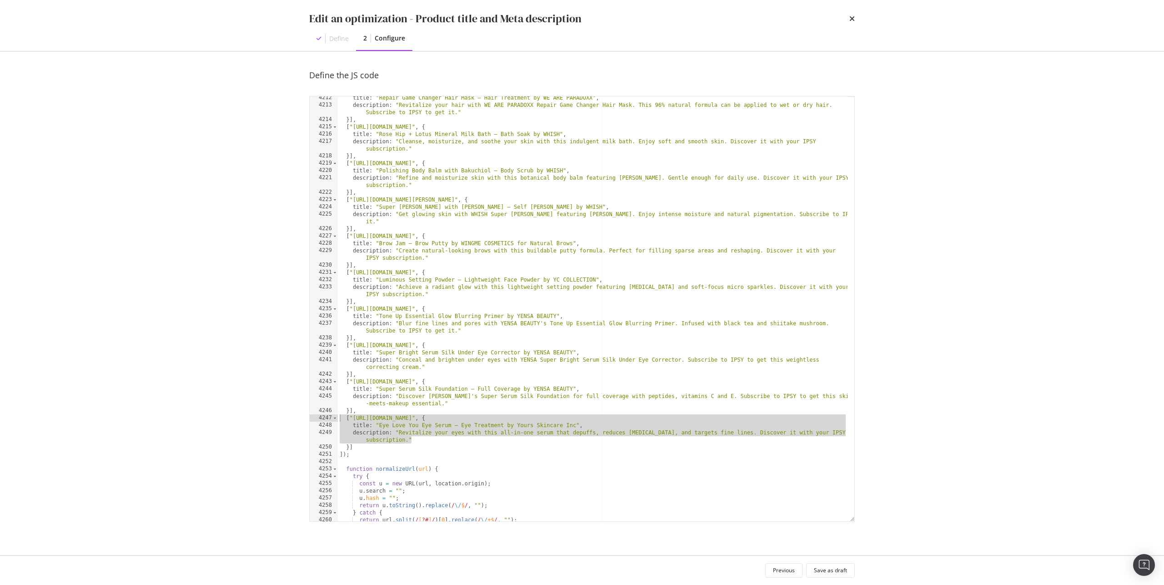
drag, startPoint x: 421, startPoint y: 442, endPoint x: 340, endPoint y: 415, distance: 86.0
click at [340, 415] on div "title : "Repair Game Changer Hair Mask – Hair Treatment by WE ARE PARADOXX" , d…" at bounding box center [593, 313] width 510 height 439
click at [448, 381] on div "title : "Repair Game Changer Hair Mask – Hair Treatment by WE ARE PARADOXX" , d…" at bounding box center [593, 313] width 510 height 439
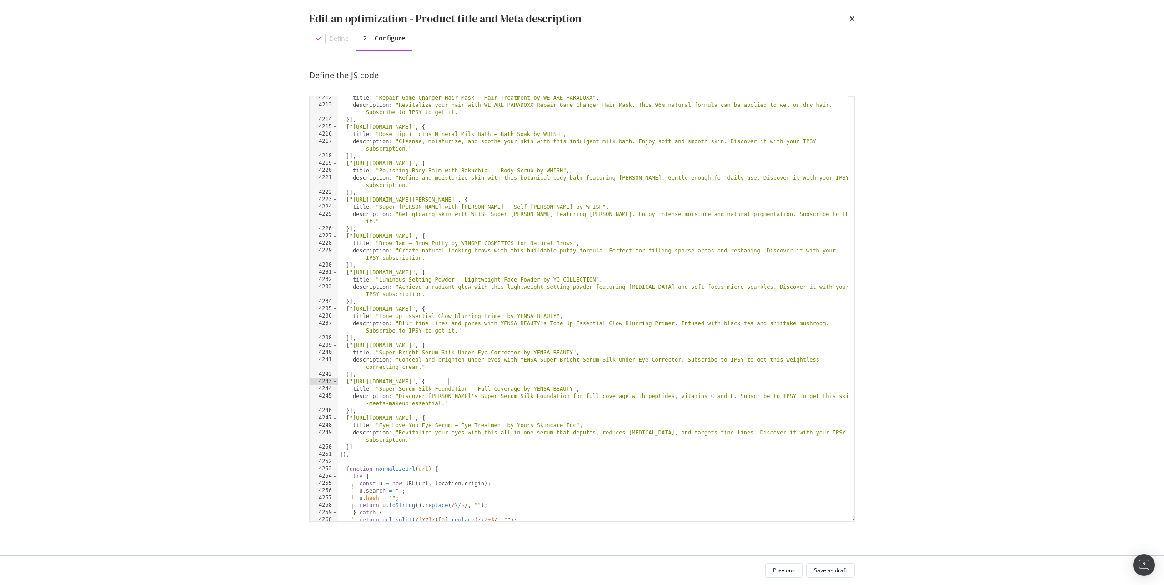
click at [621, 416] on div "title : "Repair Game Changer Hair Mask – Hair Treatment by WE ARE PARADOXX" , d…" at bounding box center [593, 313] width 510 height 439
type textarea "["https://www.ipsy.com/p/yours-skincare-inc-eye-love-you-eye-serum_pr-YOSKEYC50…"
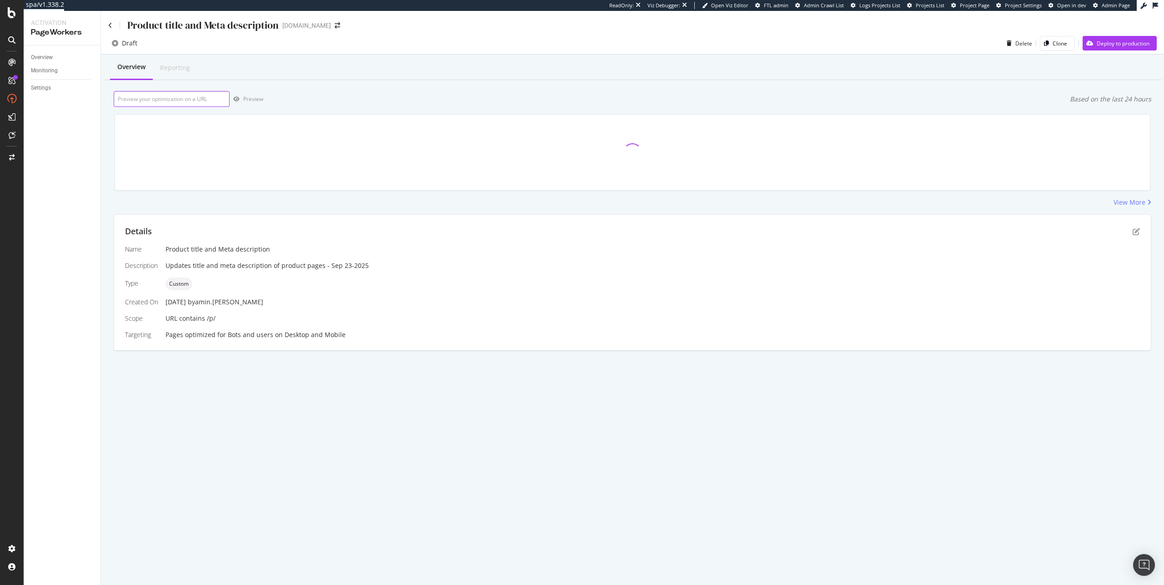
click at [202, 99] on input "url" at bounding box center [172, 99] width 116 height 16
paste input "[URL][DOMAIN_NAME]"
click at [246, 101] on div "Preview" at bounding box center [253, 99] width 20 height 8
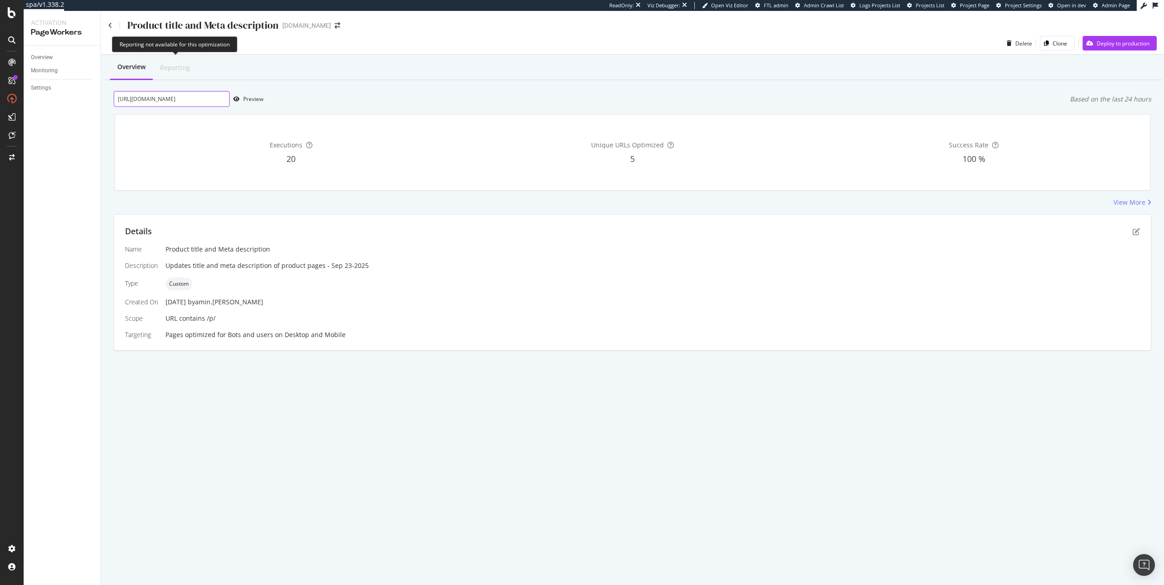
click at [181, 98] on input "[URL][DOMAIN_NAME]" at bounding box center [172, 99] width 116 height 16
click at [185, 100] on input "[URL][DOMAIN_NAME]" at bounding box center [172, 99] width 116 height 16
paste input "ahava-ocean-mist-body-lotion_pr-[GEOGRAPHIC_DATA]"
click at [258, 97] on div "Preview" at bounding box center [253, 99] width 20 height 8
click at [196, 99] on input "[URL][DOMAIN_NAME]" at bounding box center [172, 99] width 116 height 16
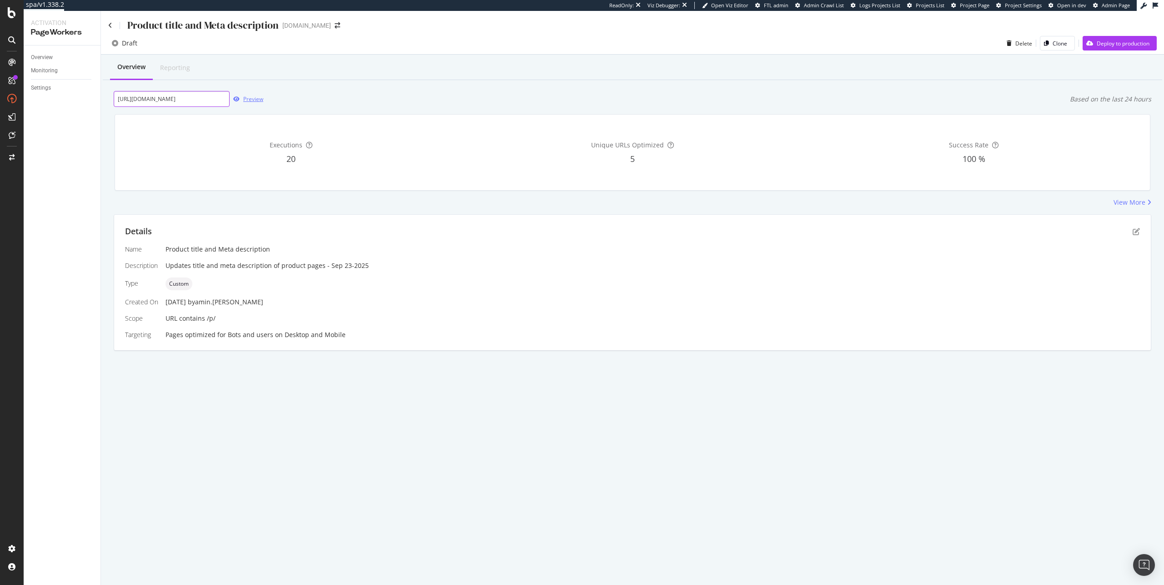
paste input "?variant"
type input "[URL][DOMAIN_NAME]"
click at [252, 99] on div "Preview" at bounding box center [253, 99] width 20 height 8
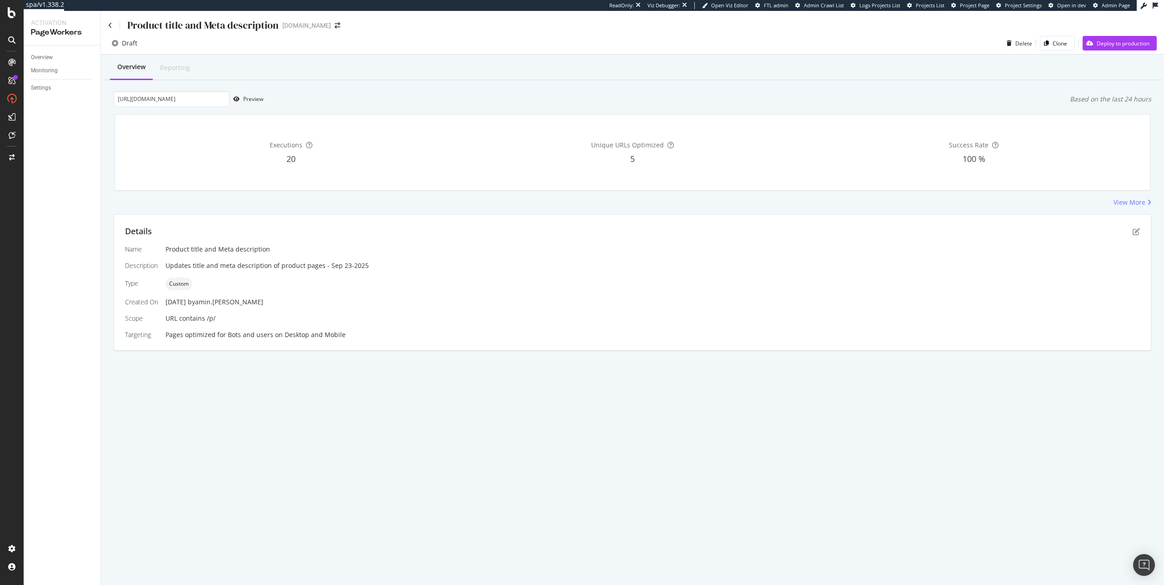
click at [965, 85] on div "Overview Reporting [URL][DOMAIN_NAME] Preview Based on the last 24 hours Execut…" at bounding box center [632, 219] width 1063 height 328
click at [1049, 74] on div "Overview Reporting" at bounding box center [632, 67] width 1059 height 25
click at [1092, 43] on div "button" at bounding box center [1089, 42] width 14 height 5
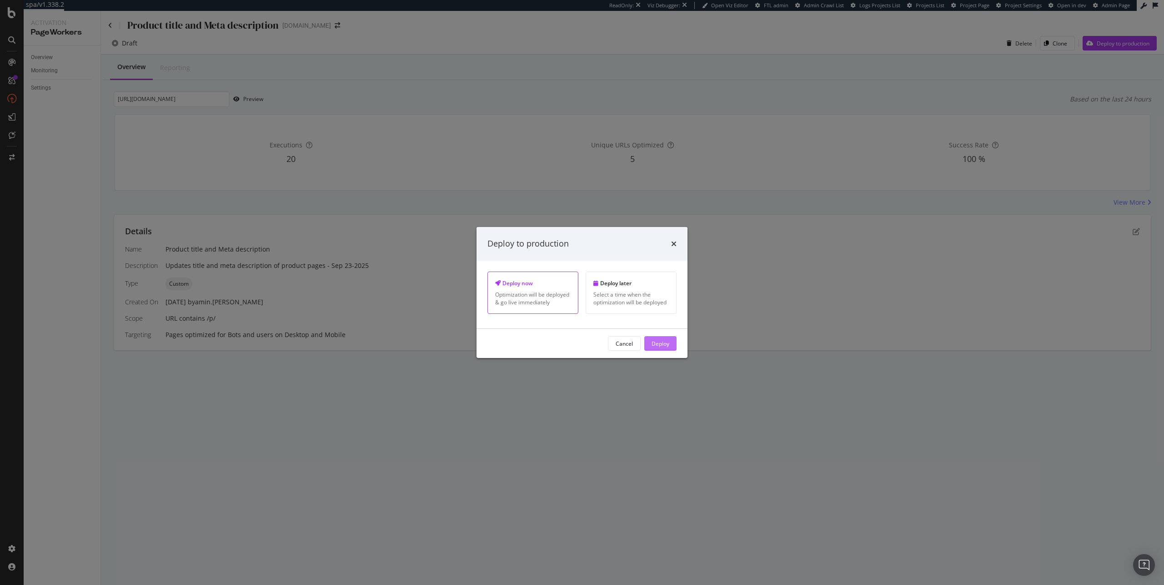
click at [658, 347] on div "Deploy" at bounding box center [660, 343] width 18 height 14
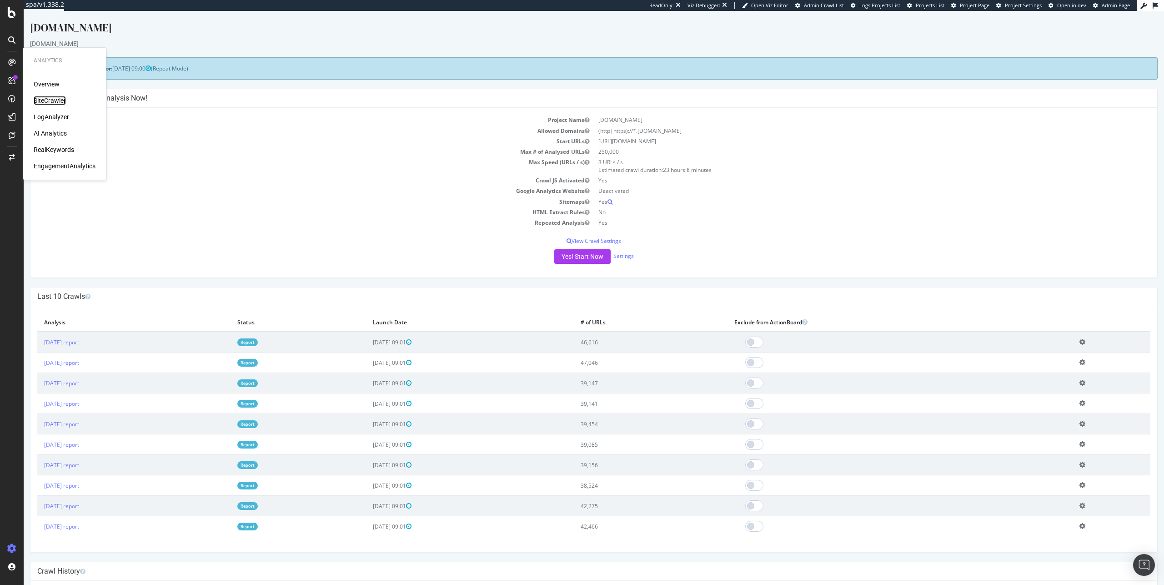
click at [53, 99] on div "SiteCrawler" at bounding box center [50, 100] width 32 height 9
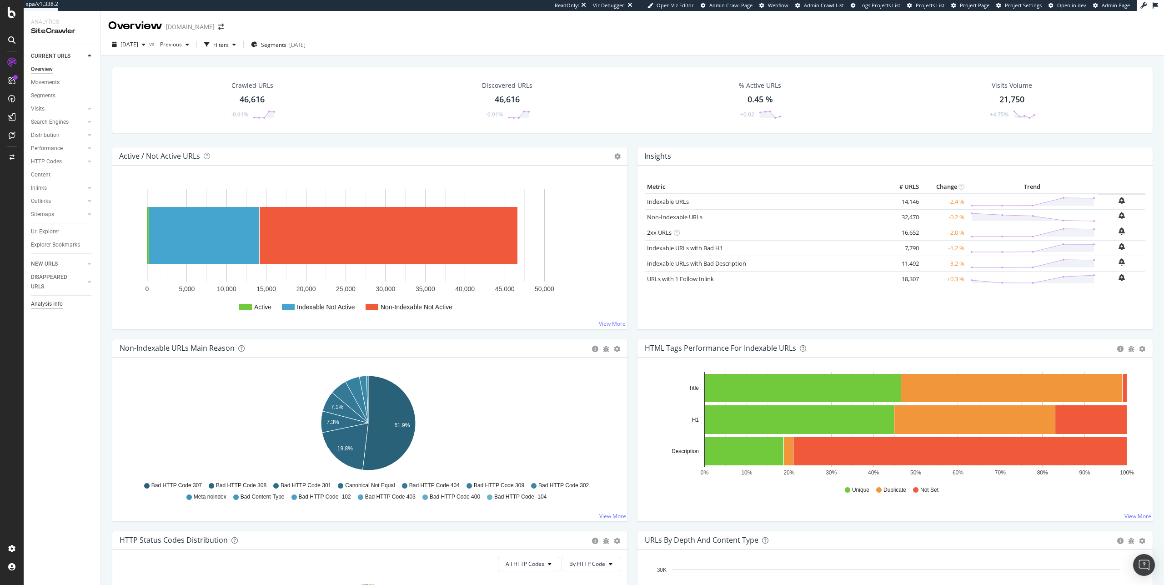
click at [52, 304] on div "Analysis Info" at bounding box center [47, 304] width 32 height 10
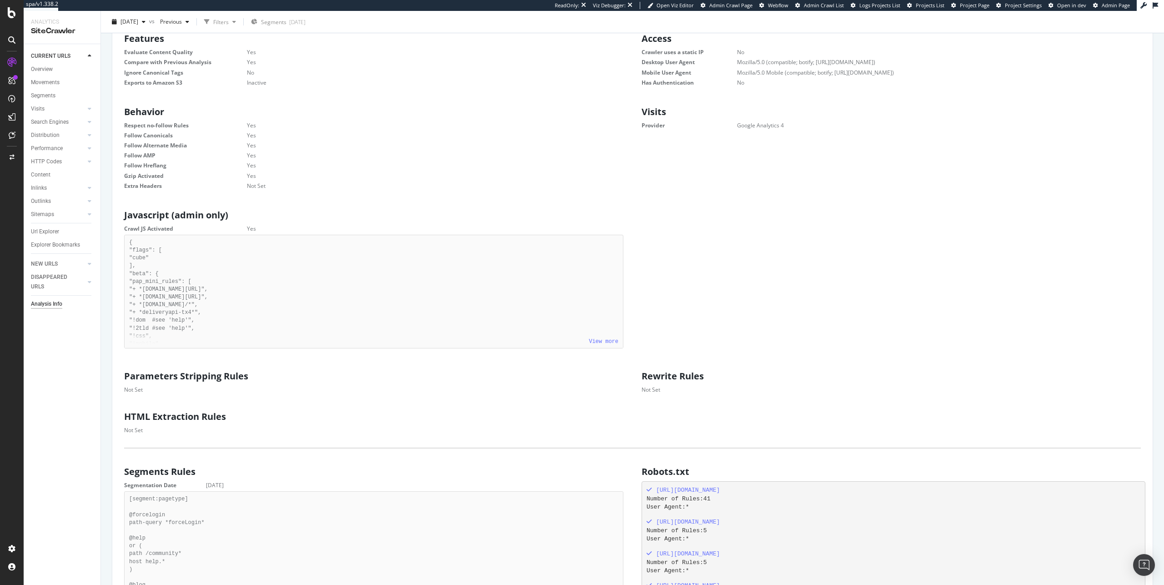
scroll to position [300, 0]
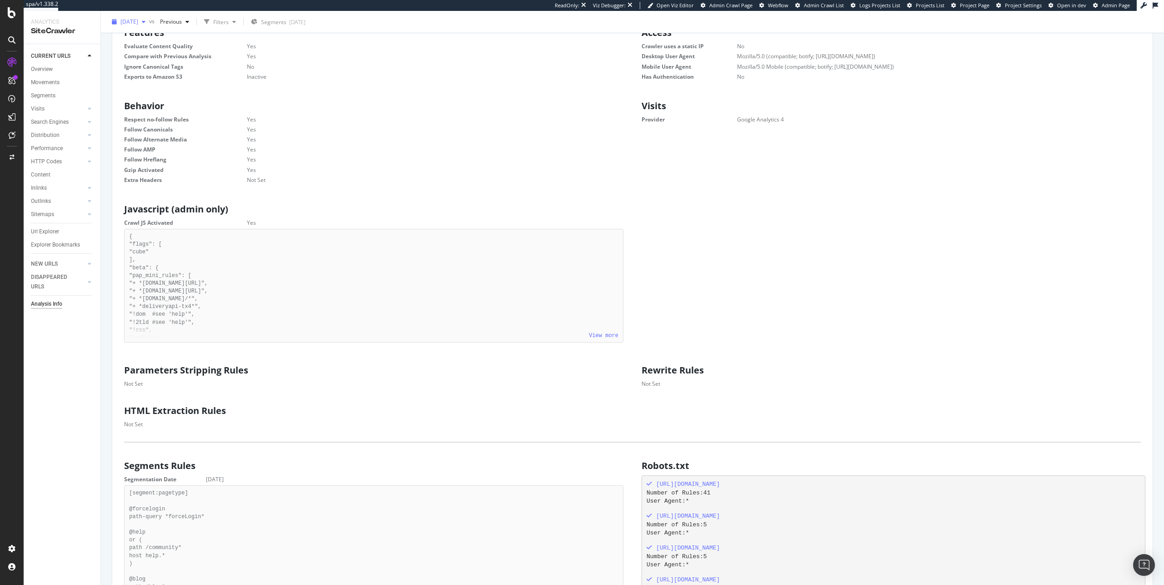
click at [149, 19] on div "button" at bounding box center [143, 21] width 11 height 5
click at [470, 177] on dd "Not Set" at bounding box center [423, 180] width 399 height 8
click at [608, 336] on link "View more" at bounding box center [604, 335] width 30 height 6
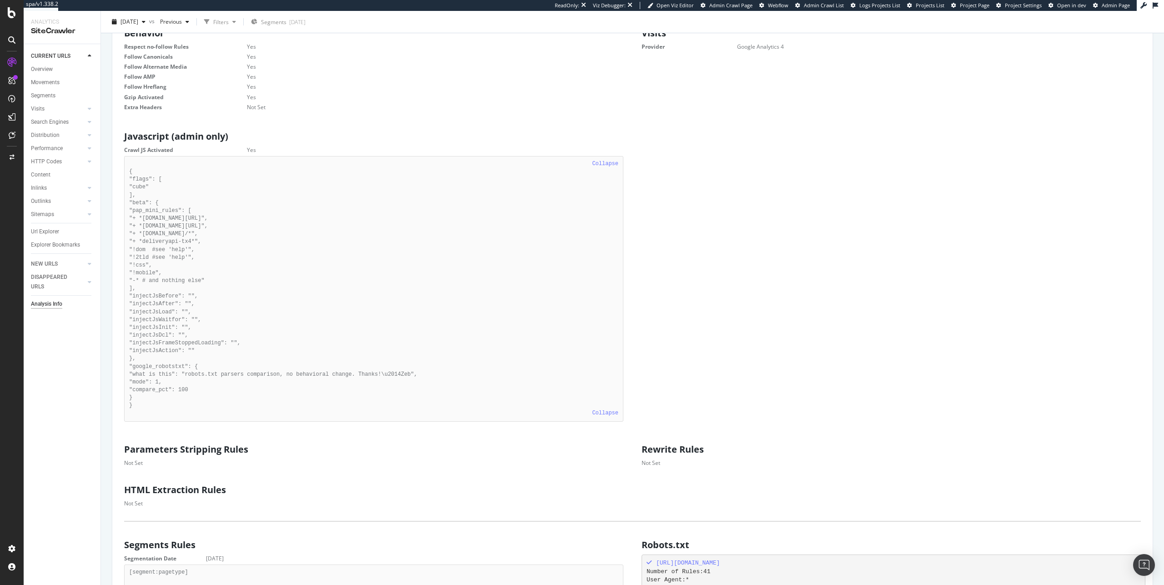
scroll to position [374, 0]
